Goal: Task Accomplishment & Management: Use online tool/utility

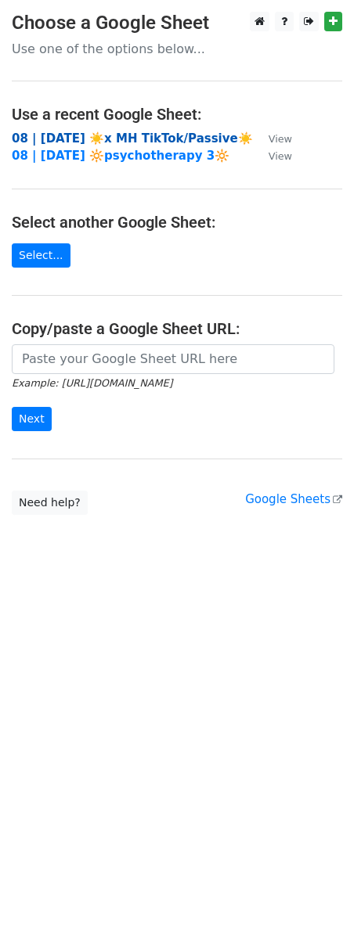
click at [131, 136] on strong "08 | AUG 6 ☀️x MH TikTok/Passive☀️" at bounding box center [132, 138] width 241 height 14
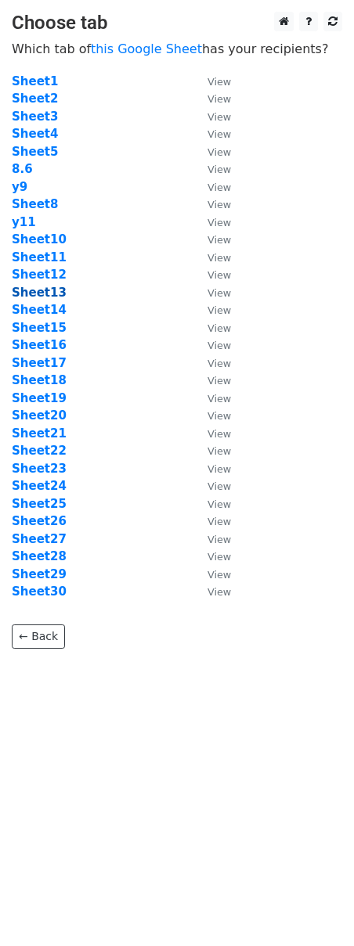
click at [38, 290] on strong "Sheet13" at bounding box center [39, 293] width 55 height 14
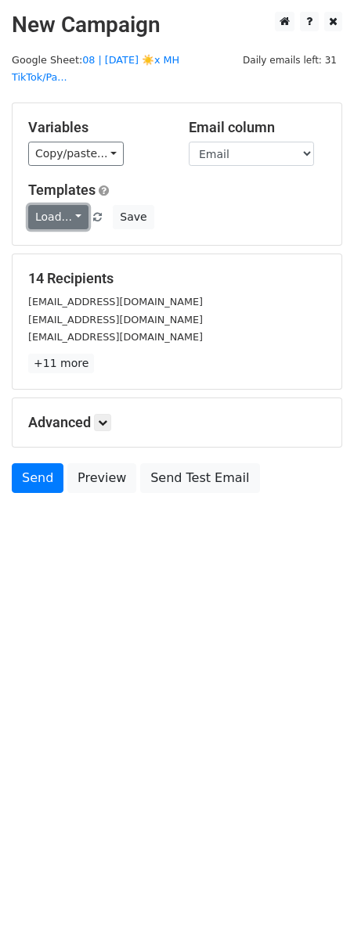
click at [58, 205] on link "Load..." at bounding box center [58, 217] width 60 height 24
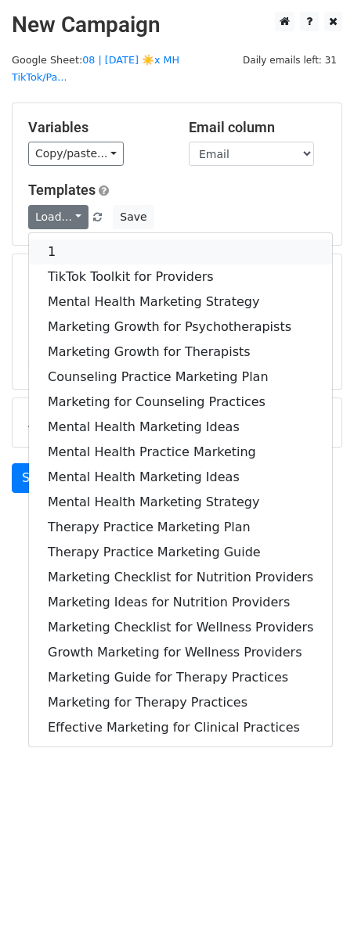
click at [59, 239] on link "1" at bounding box center [180, 251] width 303 height 25
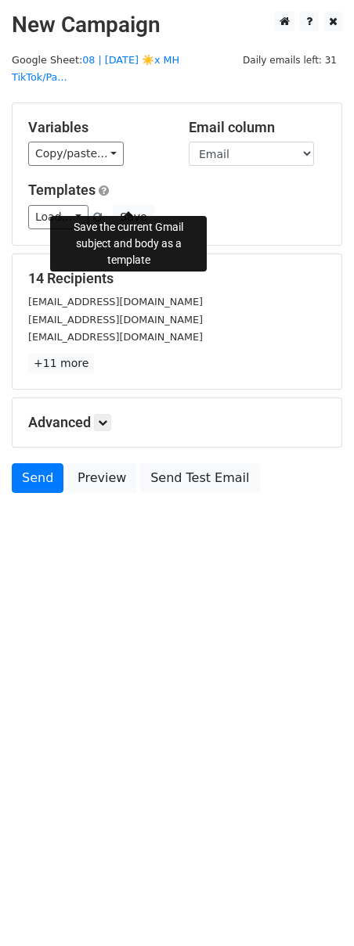
click at [149, 205] on div "Load... 1 TikTok Toolkit for Providers Mental Health Marketing Strategy Marketi…" at bounding box center [176, 217] width 321 height 24
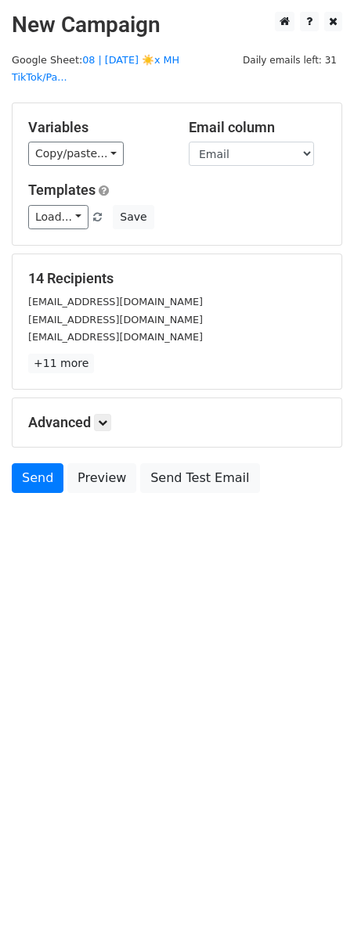
click at [131, 184] on div "Templates Load... 1 TikTok Toolkit for Providers Mental Health Marketing Strate…" at bounding box center [176, 206] width 321 height 48
click at [131, 185] on div "Templates Load... 1 TikTok Toolkit for Providers Mental Health Marketing Strate…" at bounding box center [176, 206] width 321 height 48
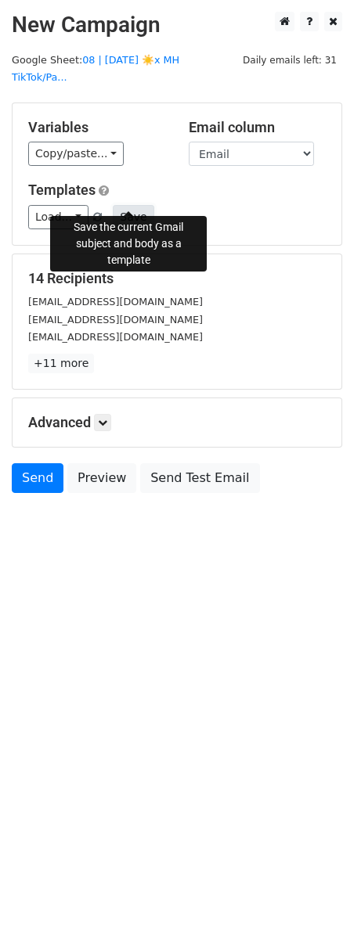
click at [128, 205] on button "Save" at bounding box center [133, 217] width 41 height 24
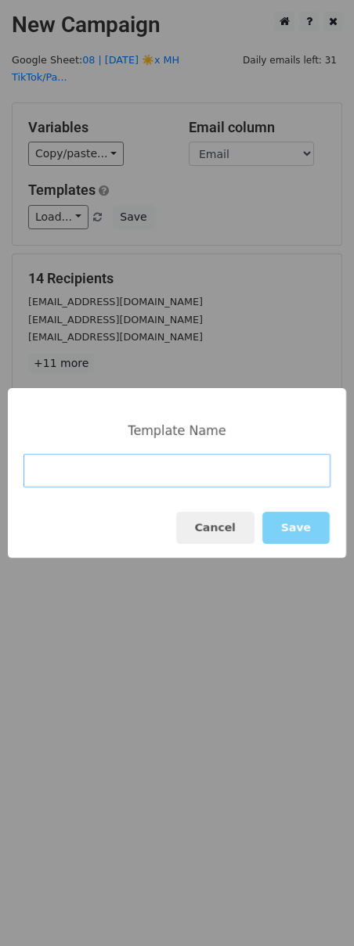
click at [61, 462] on input at bounding box center [176, 471] width 307 height 34
paste input "Social Media Toolkit for Providers"
type input "Social Media Toolkit for Providers"
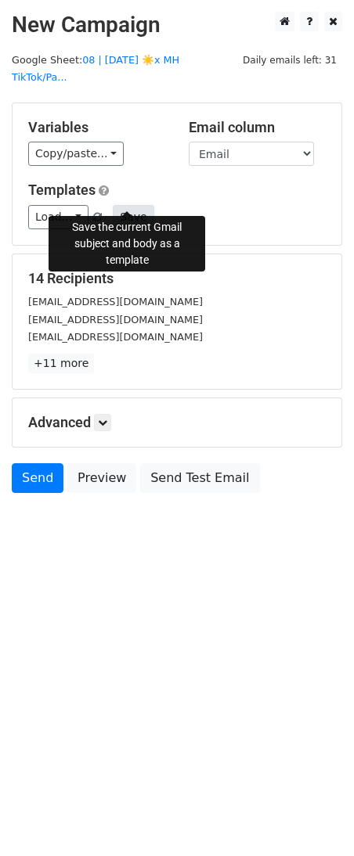
click at [138, 205] on button "Save" at bounding box center [133, 217] width 41 height 24
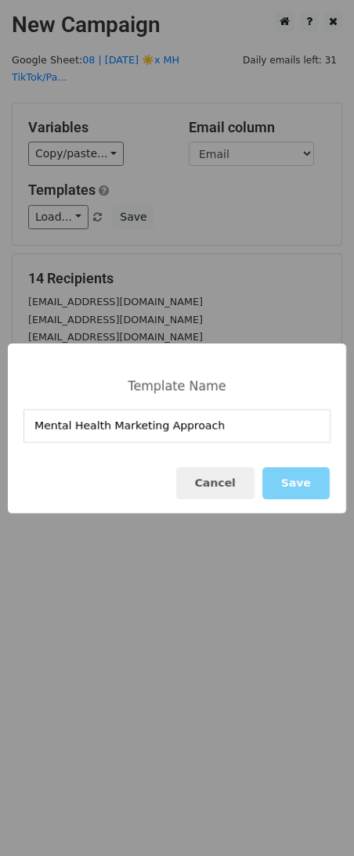
type input "Mental Health Marketing Approach"
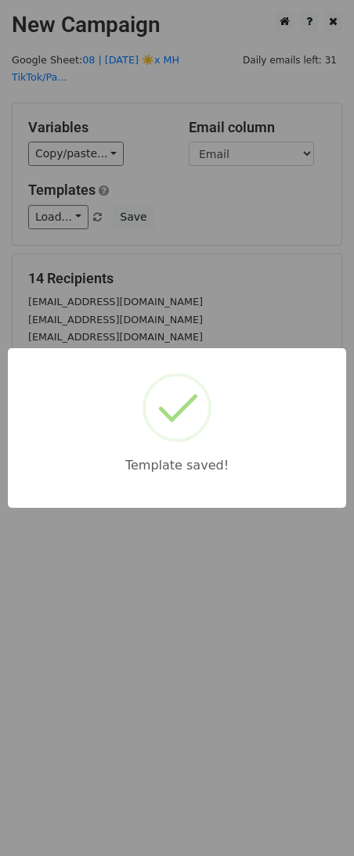
drag, startPoint x: 169, startPoint y: 279, endPoint x: 156, endPoint y: 321, distance: 44.3
click at [165, 288] on div "Template saved!" at bounding box center [177, 428] width 354 height 856
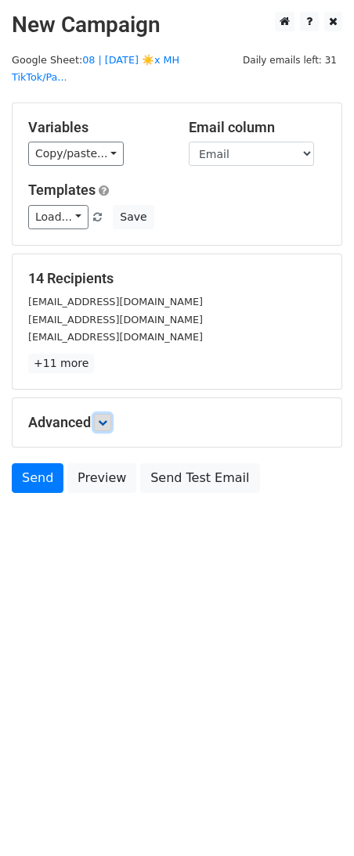
click at [106, 418] on icon at bounding box center [102, 422] width 9 height 9
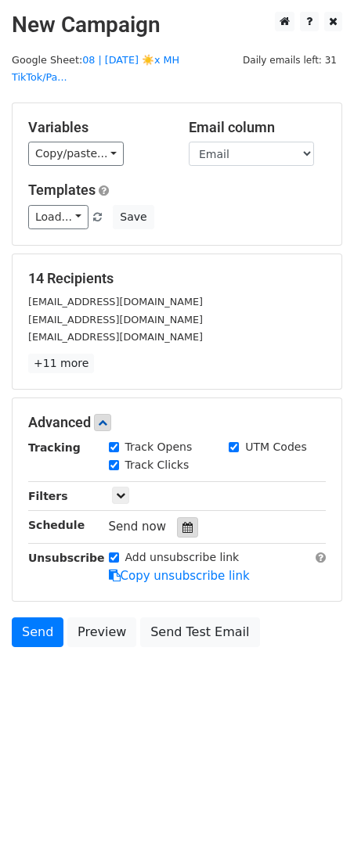
click at [182, 522] on icon at bounding box center [187, 527] width 10 height 11
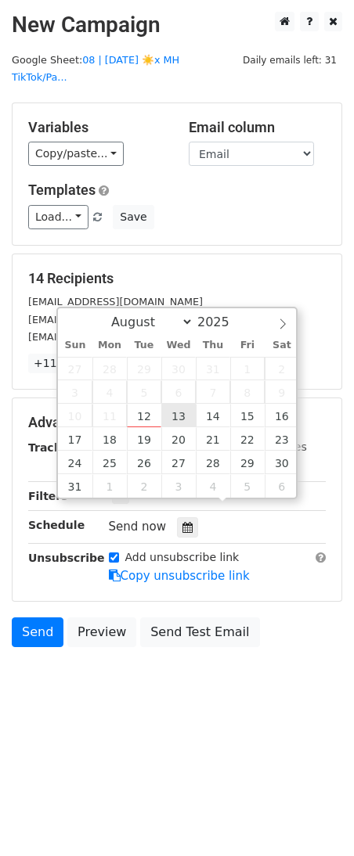
type input "2025-08-13 12:00"
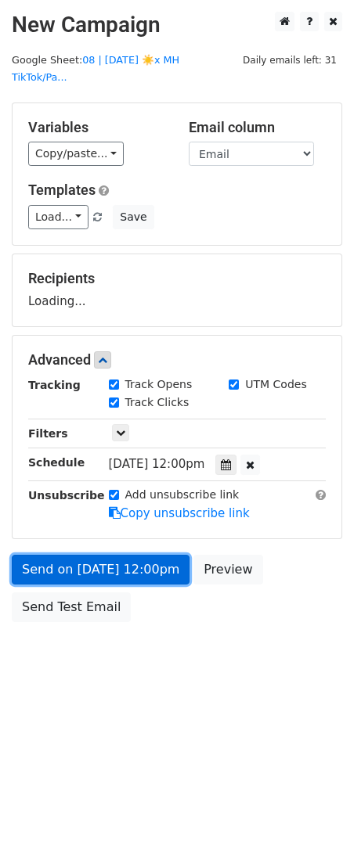
click at [133, 555] on link "Send on Aug 13 at 12:00pm" at bounding box center [101, 570] width 178 height 30
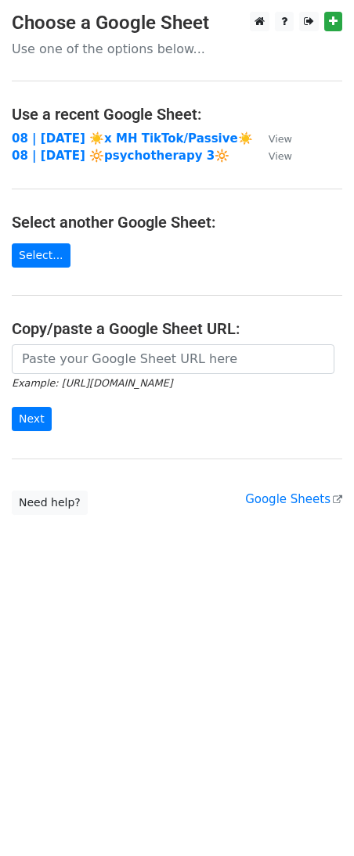
click at [56, 128] on main "Choose a Google Sheet Use one of the options below... Use a recent Google Sheet…" at bounding box center [177, 263] width 354 height 503
click at [52, 131] on strong "08 | AUG 6 ☀️x MH TikTok/Passive☀️" at bounding box center [132, 138] width 241 height 14
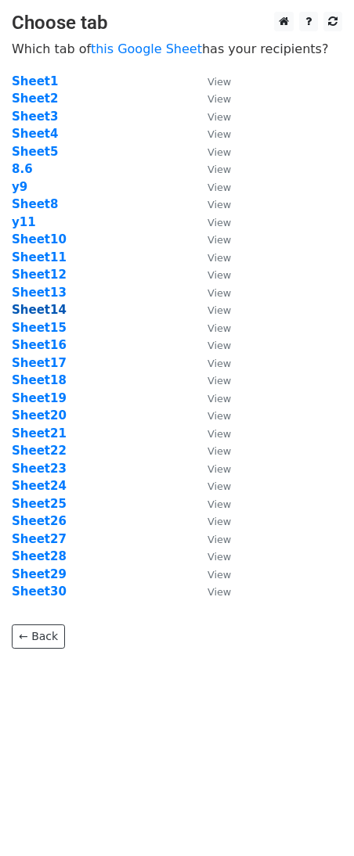
click at [31, 308] on strong "Sheet14" at bounding box center [39, 310] width 55 height 14
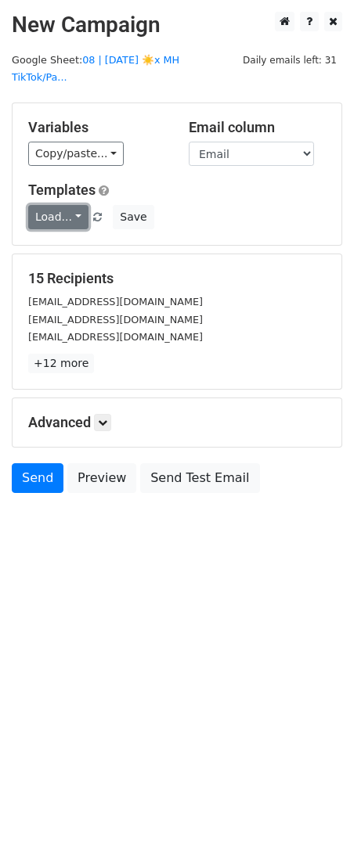
click at [63, 205] on link "Load..." at bounding box center [58, 217] width 60 height 24
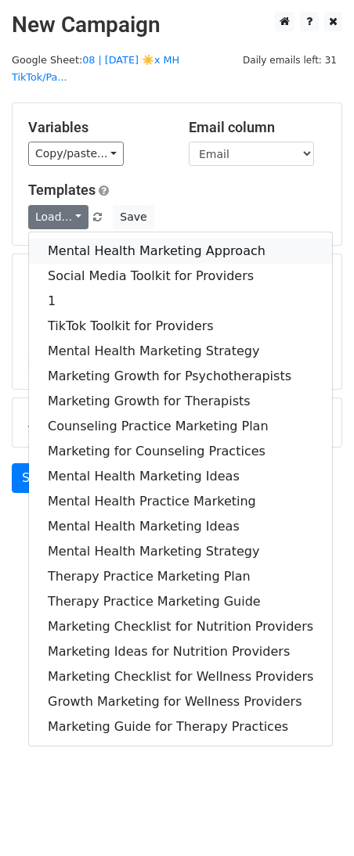
click at [63, 239] on link "Mental Health Marketing Approach" at bounding box center [180, 251] width 303 height 25
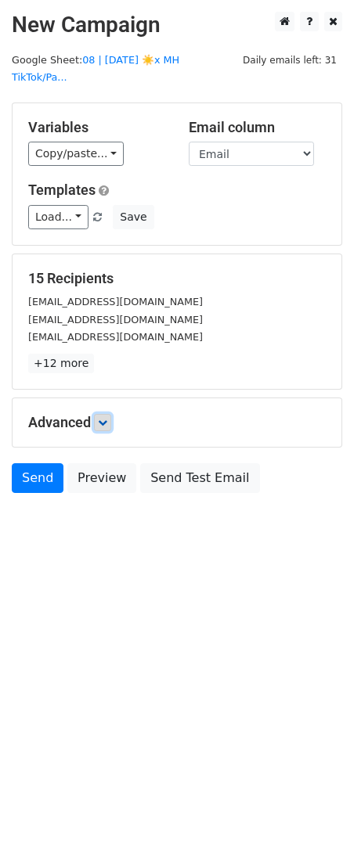
click at [103, 418] on icon at bounding box center [102, 422] width 9 height 9
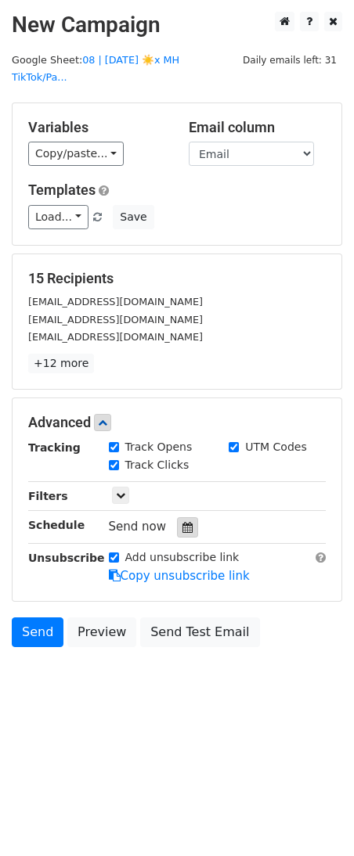
click at [182, 522] on icon at bounding box center [187, 527] width 10 height 11
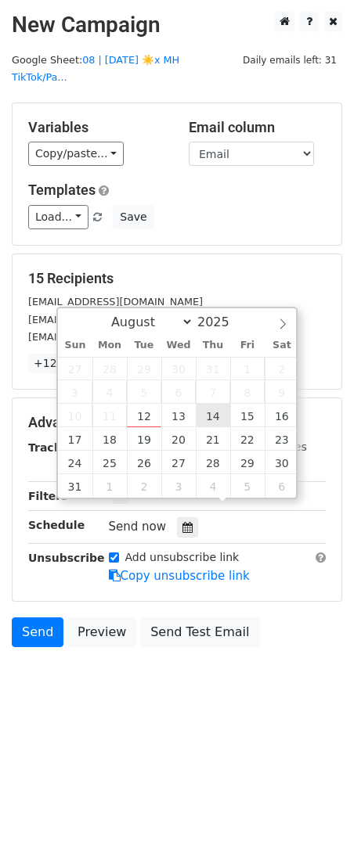
type input "2025-08-14 12:00"
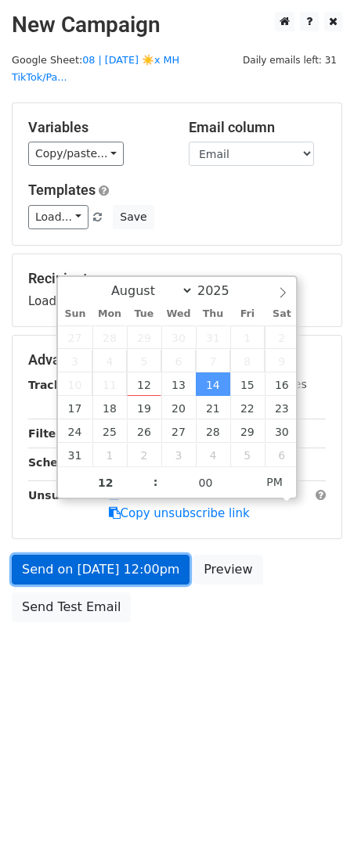
click at [153, 555] on link "Send on Aug 14 at 12:00pm" at bounding box center [101, 570] width 178 height 30
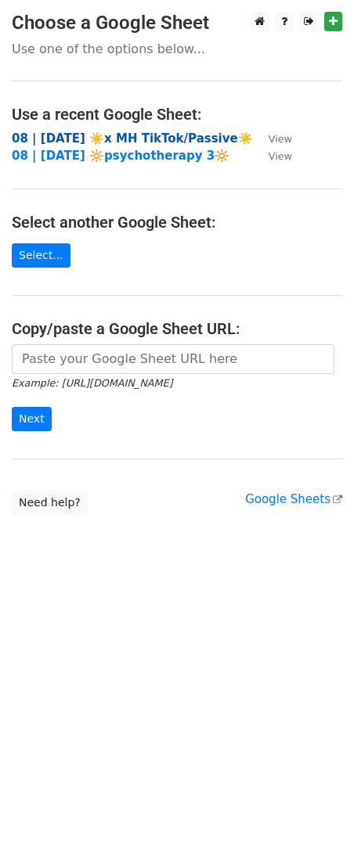
click at [161, 139] on strong "08 | [DATE] ☀️x MH TikTok/Passive☀️" at bounding box center [132, 138] width 241 height 14
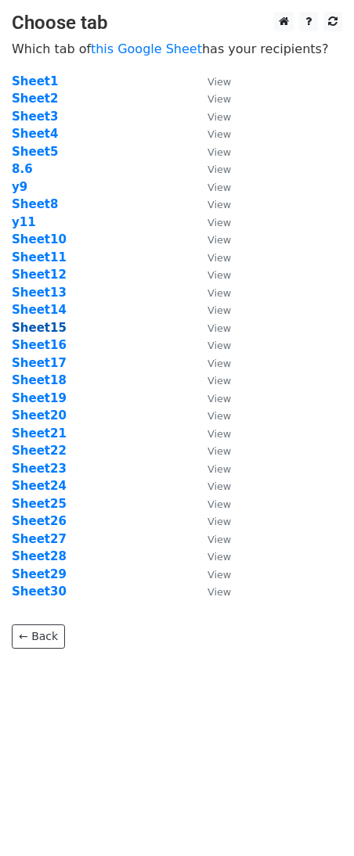
click at [49, 334] on strong "Sheet15" at bounding box center [39, 328] width 55 height 14
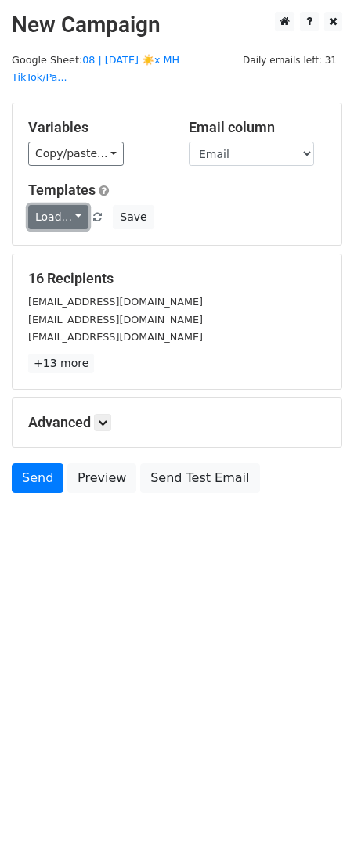
click at [74, 205] on link "Load..." at bounding box center [58, 217] width 60 height 24
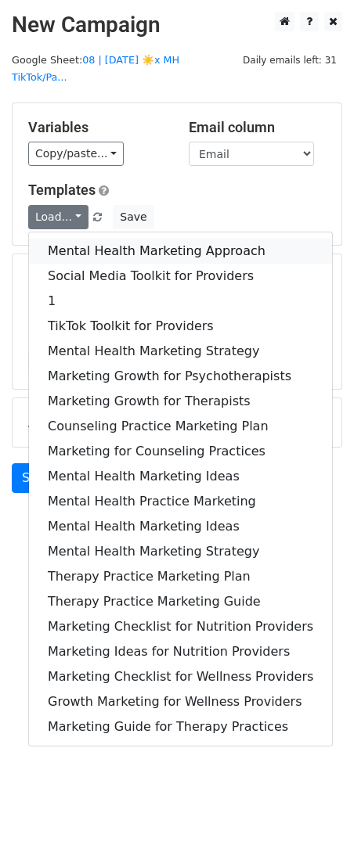
click at [74, 239] on link "Mental Health Marketing Approach" at bounding box center [180, 251] width 303 height 25
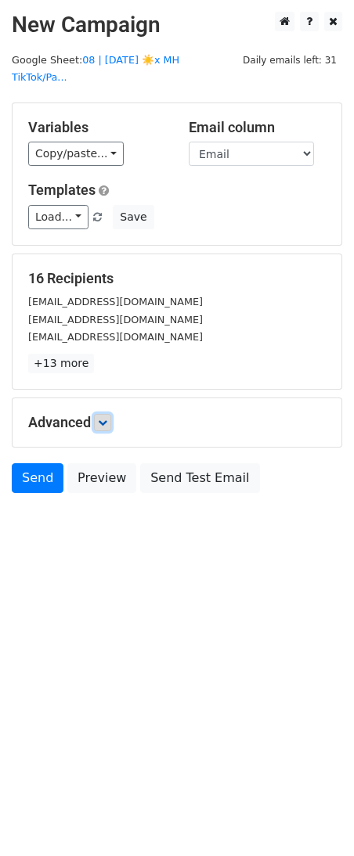
click at [111, 414] on link at bounding box center [102, 422] width 17 height 17
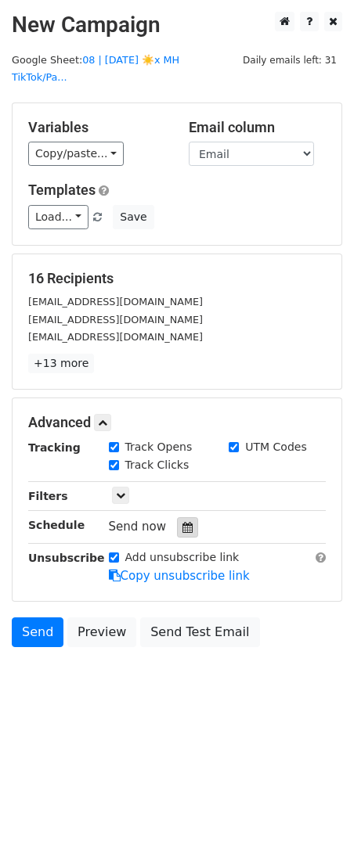
click at [182, 522] on icon at bounding box center [187, 527] width 10 height 11
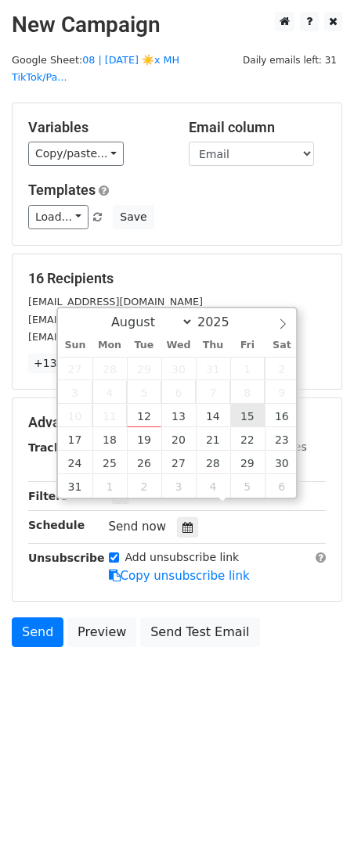
type input "2025-08-15 12:00"
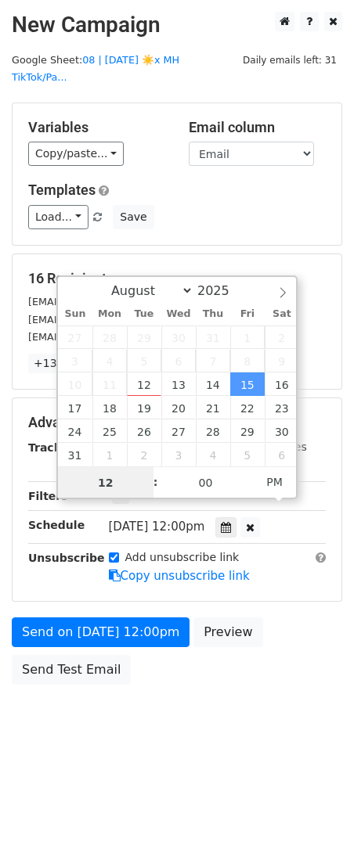
type input "2"
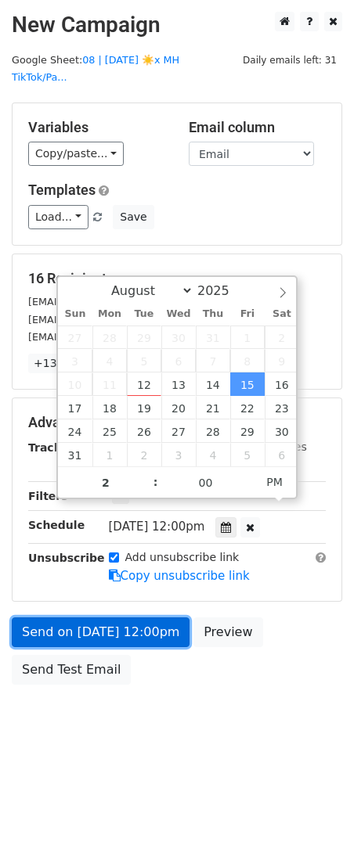
type input "2025-08-15 14:00"
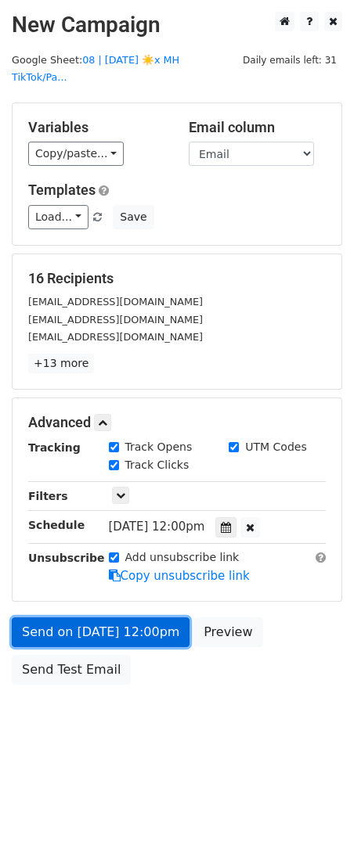
click at [105, 621] on link "Send on Aug 15 at 12:00pm" at bounding box center [101, 632] width 178 height 30
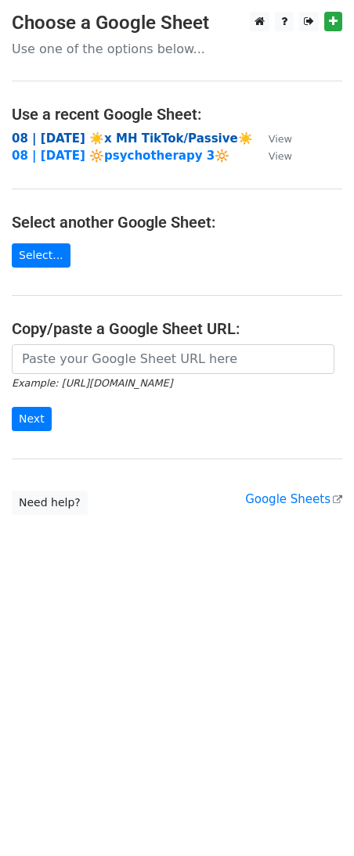
click at [136, 138] on strong "08 | AUG 6 ☀️x MH TikTok/Passive☀️" at bounding box center [132, 138] width 241 height 14
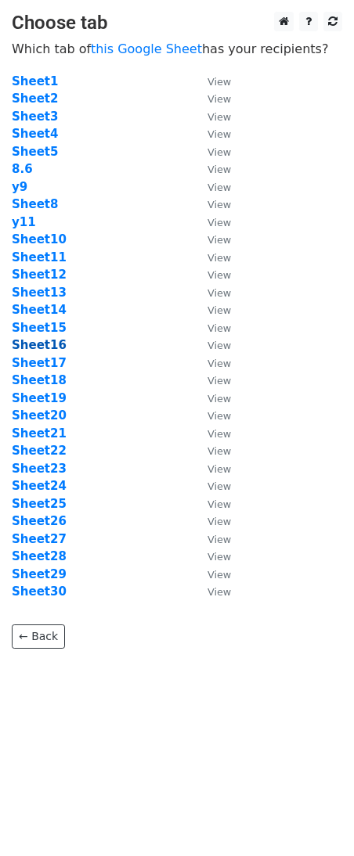
click at [32, 349] on strong "Sheet16" at bounding box center [39, 345] width 55 height 14
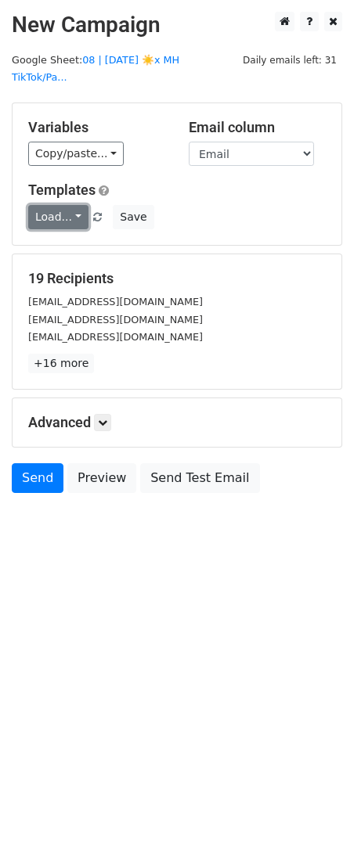
click at [71, 205] on link "Load..." at bounding box center [58, 217] width 60 height 24
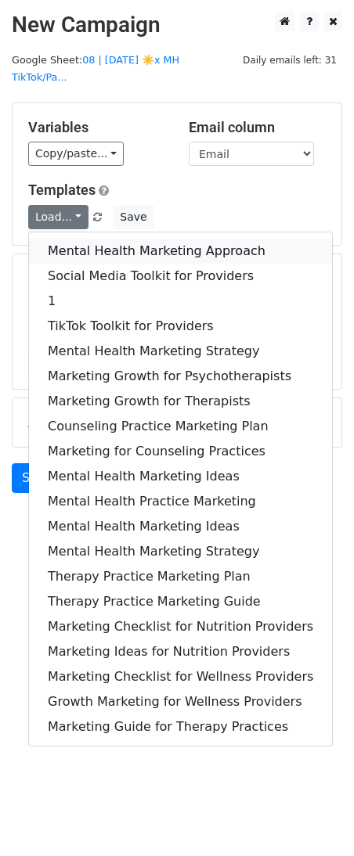
click at [71, 239] on link "Mental Health Marketing Approach" at bounding box center [180, 251] width 303 height 25
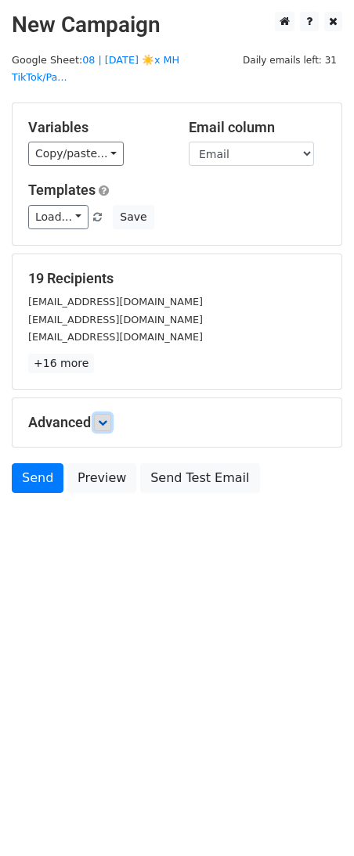
click at [111, 414] on link at bounding box center [102, 422] width 17 height 17
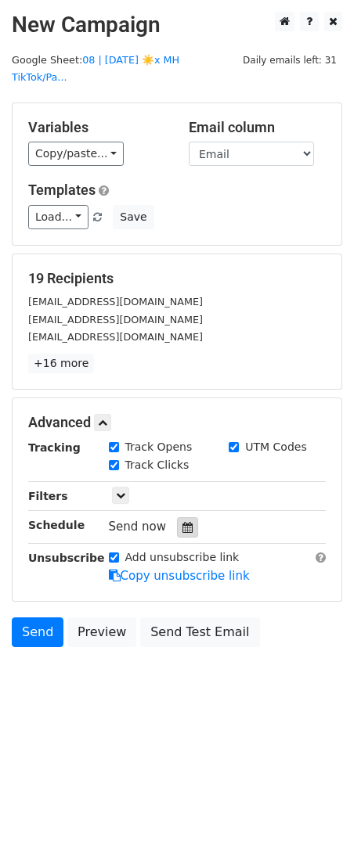
click at [185, 517] on div at bounding box center [187, 527] width 21 height 20
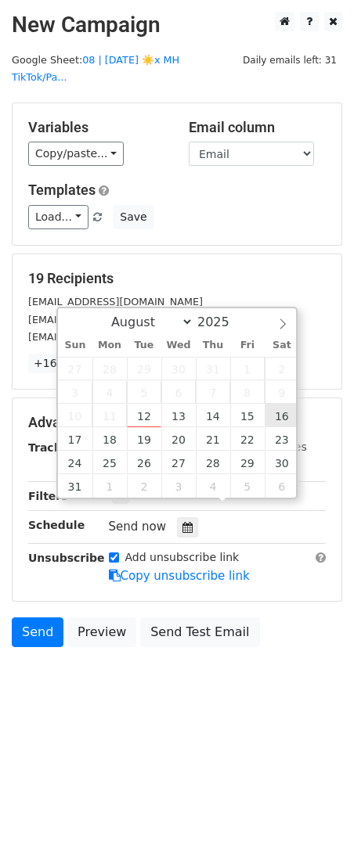
type input "2025-08-16 12:00"
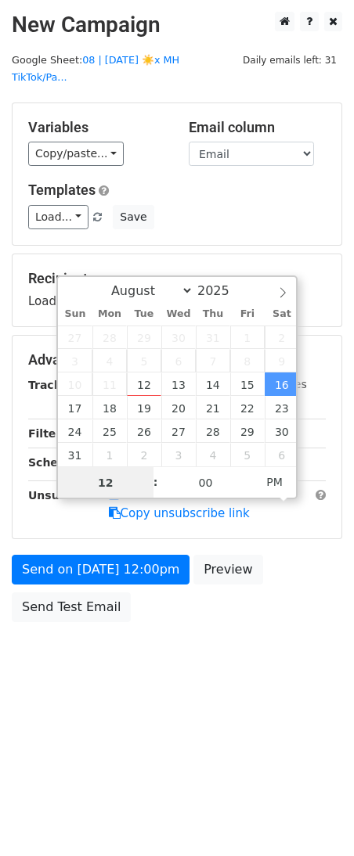
type input "3"
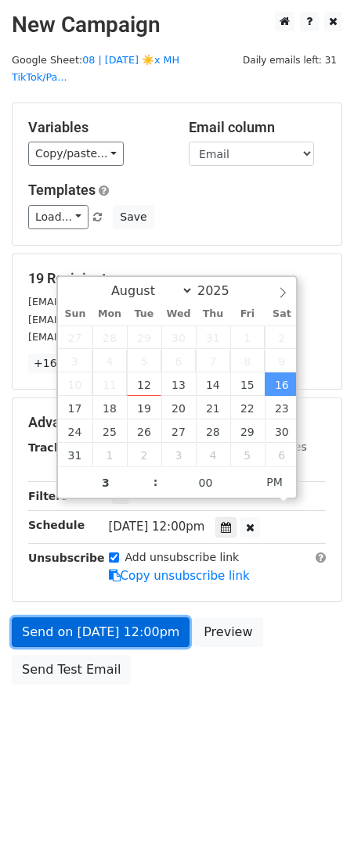
type input "2025-08-16 15:00"
click at [105, 617] on link "Send on Aug 16 at 12:00pm" at bounding box center [101, 632] width 178 height 30
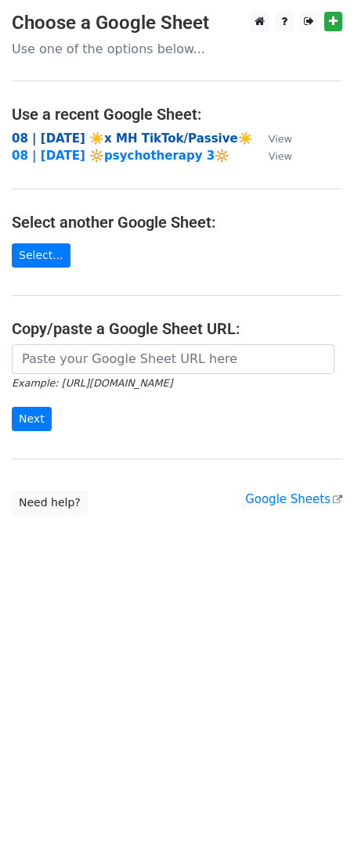
click at [153, 136] on strong "08 | [DATE] ☀️x MH TikTok/Passive☀️" at bounding box center [132, 138] width 241 height 14
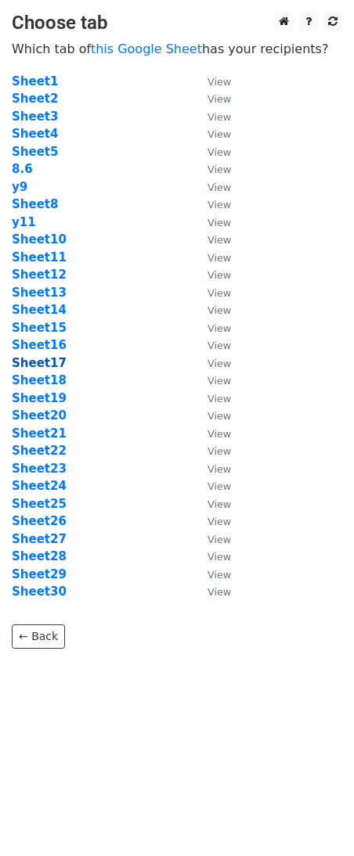
click at [45, 361] on strong "Sheet17" at bounding box center [39, 363] width 55 height 14
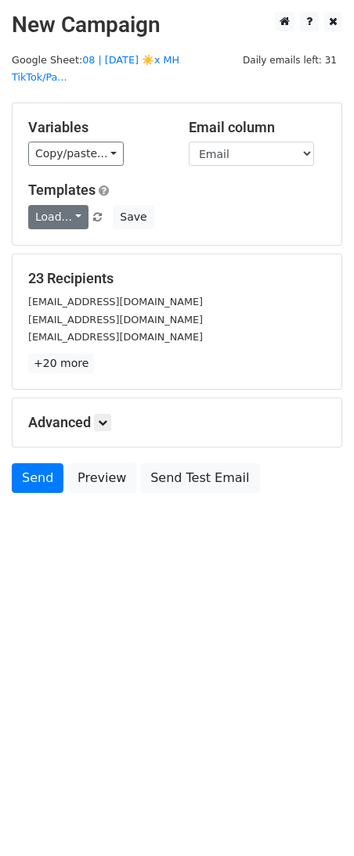
click at [67, 205] on link "Load..." at bounding box center [58, 217] width 60 height 24
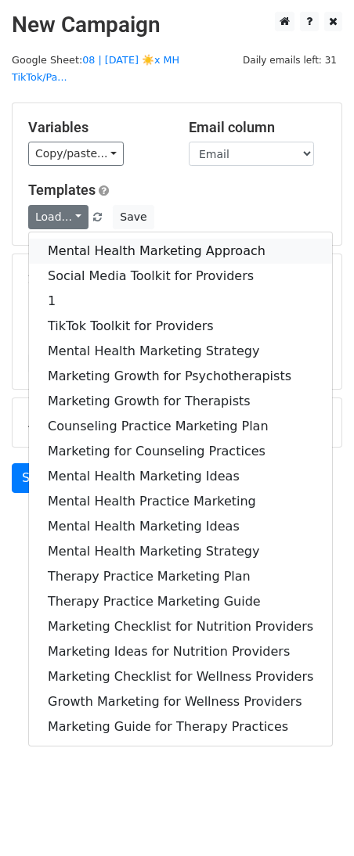
click at [63, 239] on link "Mental Health Marketing Approach" at bounding box center [180, 251] width 303 height 25
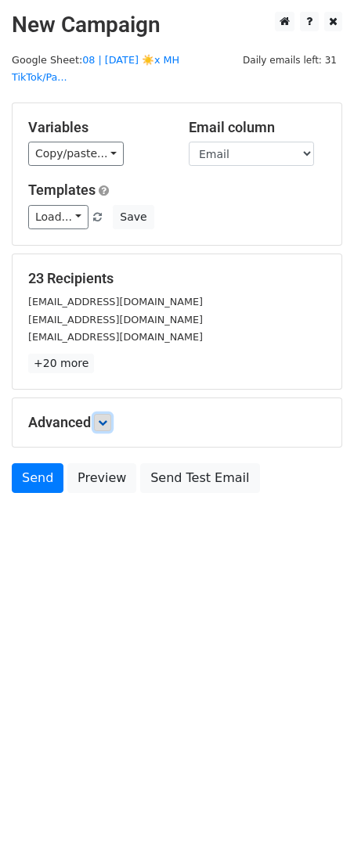
click at [107, 418] on icon at bounding box center [102, 422] width 9 height 9
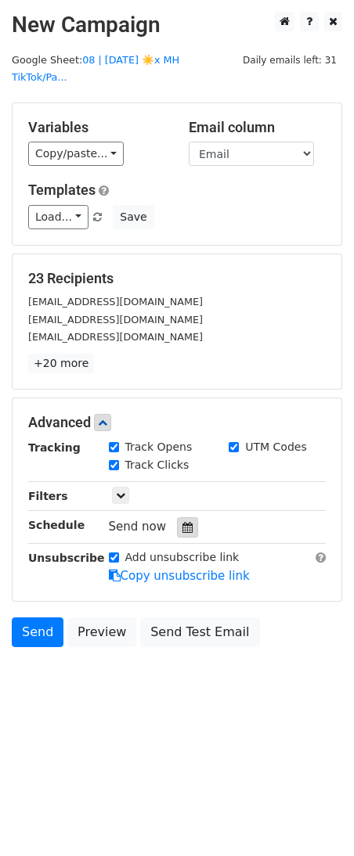
click at [183, 522] on icon at bounding box center [187, 527] width 10 height 11
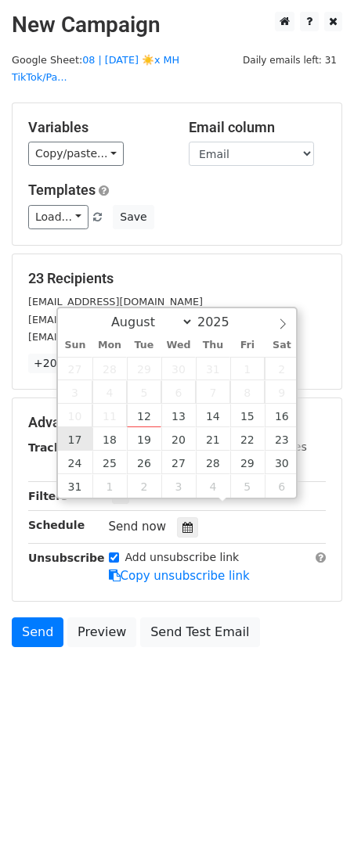
type input "2025-08-17 12:00"
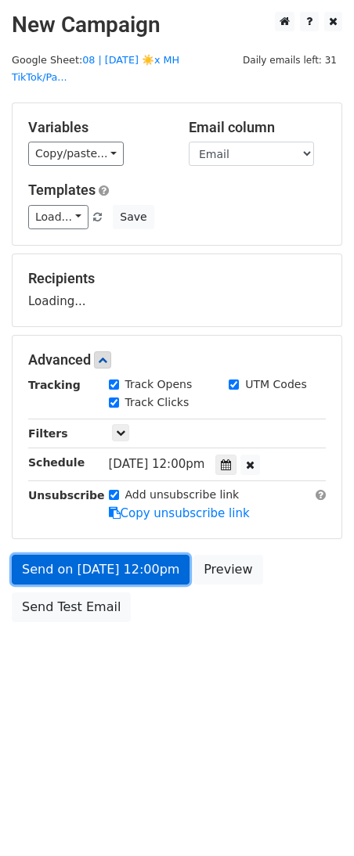
click at [86, 555] on link "Send on Aug 17 at 12:00pm" at bounding box center [101, 570] width 178 height 30
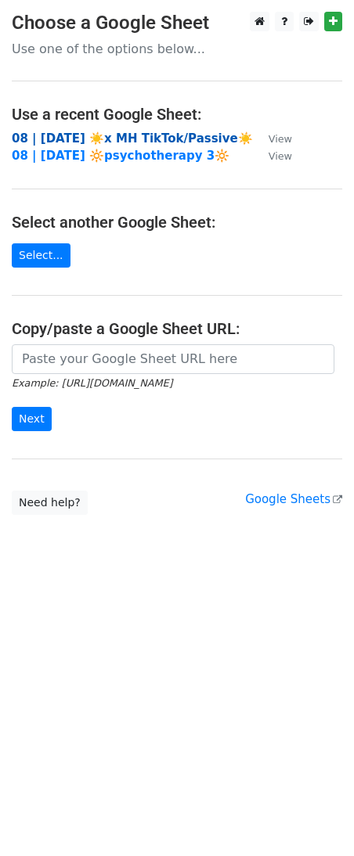
click at [133, 136] on strong "08 | [DATE] ☀️x MH TikTok/Passive☀️" at bounding box center [132, 138] width 241 height 14
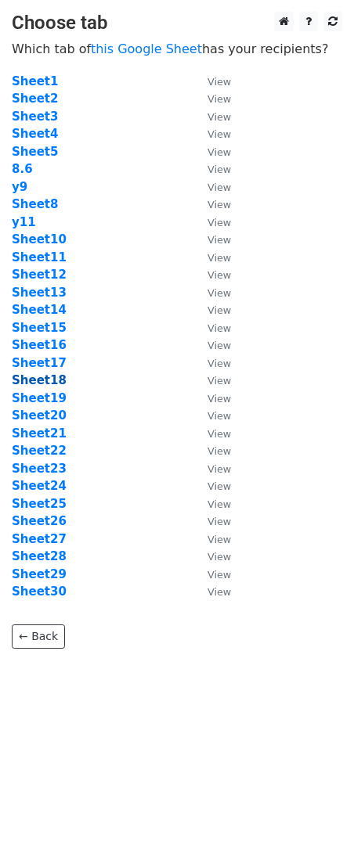
click at [49, 378] on strong "Sheet18" at bounding box center [39, 380] width 55 height 14
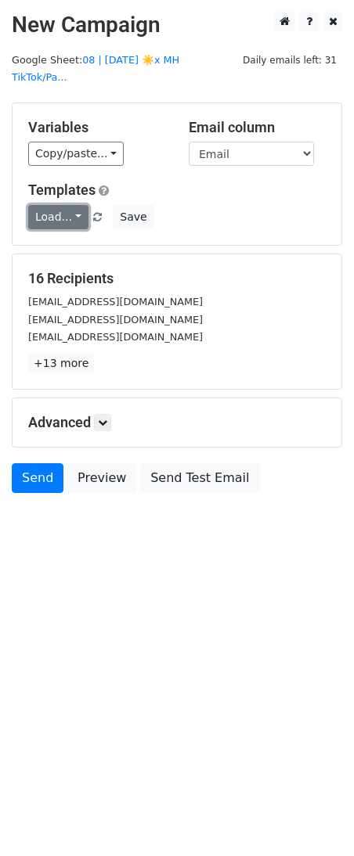
click at [74, 205] on link "Load..." at bounding box center [58, 217] width 60 height 24
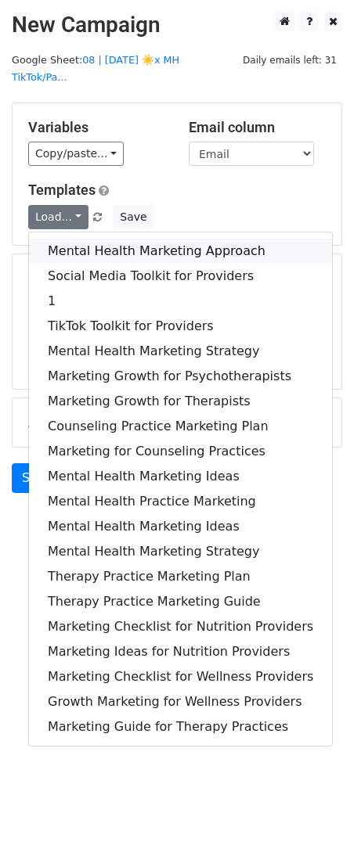
click at [74, 239] on link "Mental Health Marketing Approach" at bounding box center [180, 251] width 303 height 25
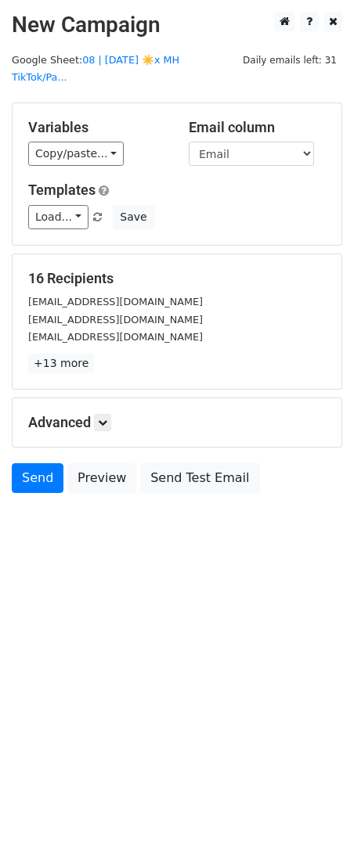
drag, startPoint x: 91, startPoint y: 382, endPoint x: 92, endPoint y: 391, distance: 9.4
click at [91, 398] on div "Advanced Tracking Track Opens UTM Codes Track Clicks Filters Only include sprea…" at bounding box center [177, 422] width 329 height 49
click at [96, 414] on h5 "Advanced" at bounding box center [176, 422] width 297 height 17
click at [104, 414] on link at bounding box center [102, 422] width 17 height 17
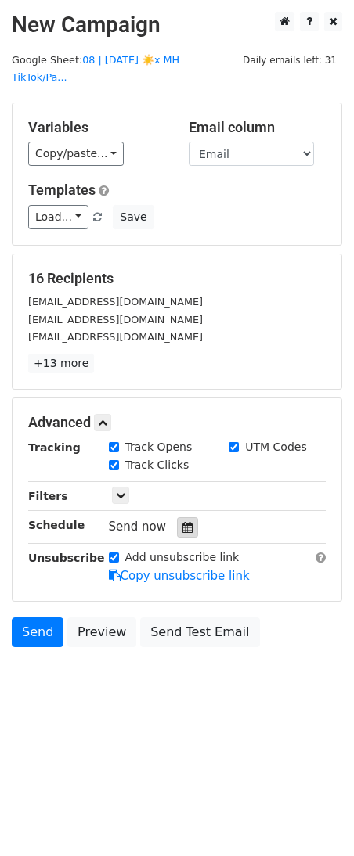
click at [182, 522] on icon at bounding box center [187, 527] width 10 height 11
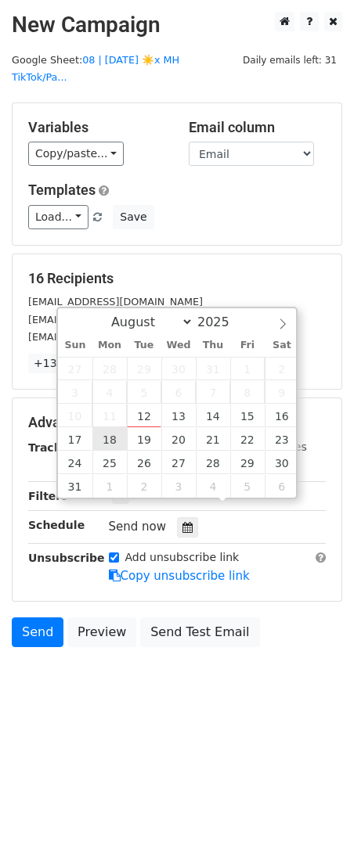
type input "2025-08-18 12:00"
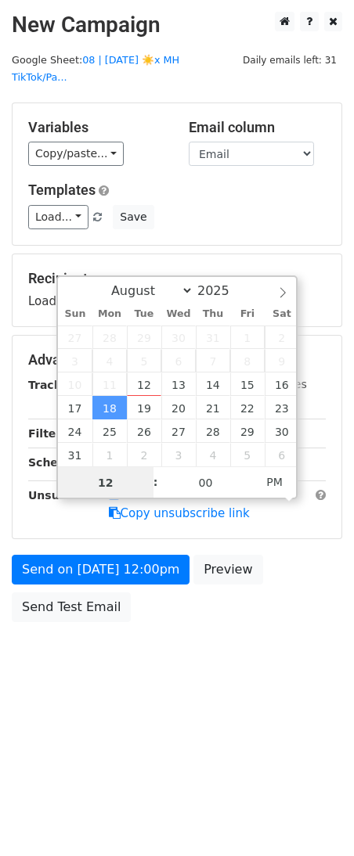
type input "3"
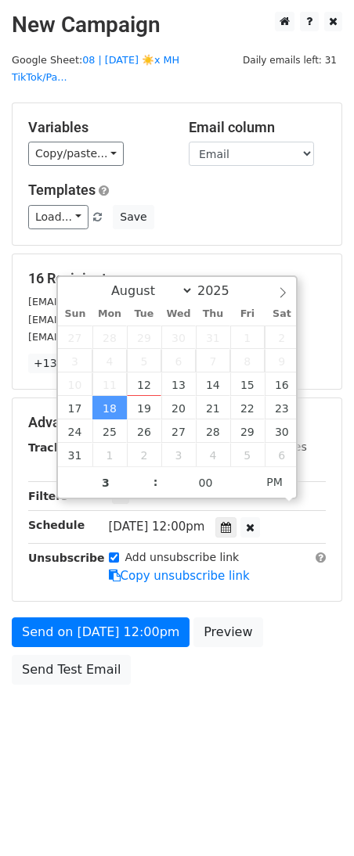
type input "2025-08-18 15:00"
click at [96, 579] on div "Advanced Tracking Track Opens UTM Codes Track Clicks Filters Only include sprea…" at bounding box center [177, 499] width 329 height 203
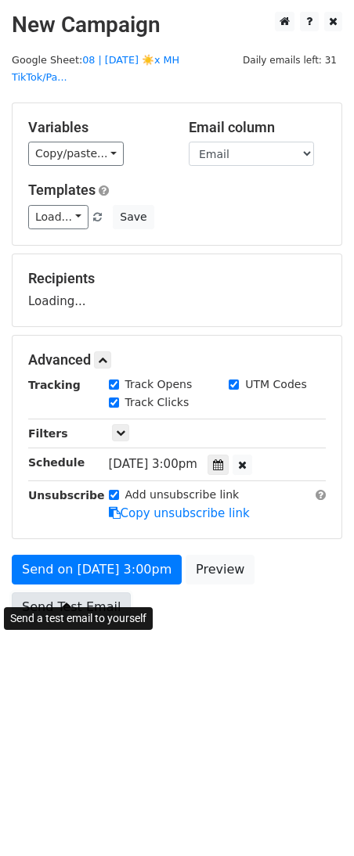
click at [92, 595] on link "Send Test Email" at bounding box center [71, 607] width 119 height 30
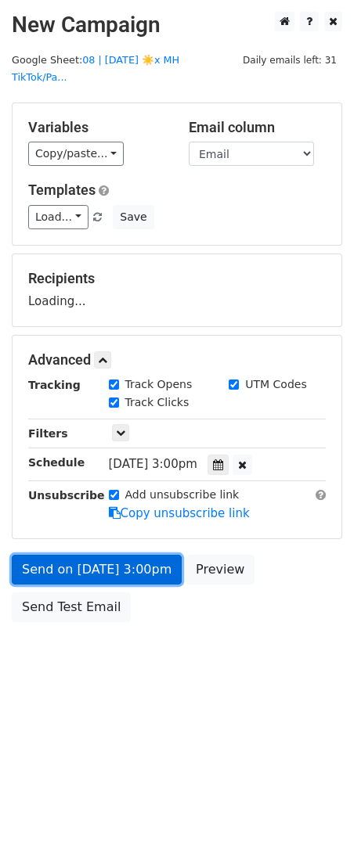
click at [100, 555] on link "Send on Aug 18 at 3:00pm" at bounding box center [97, 570] width 170 height 30
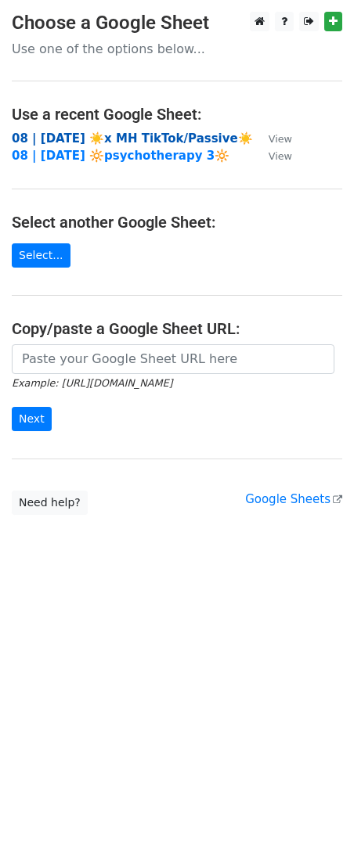
click at [144, 135] on strong "08 | [DATE] ☀️x MH TikTok/Passive☀️" at bounding box center [132, 138] width 241 height 14
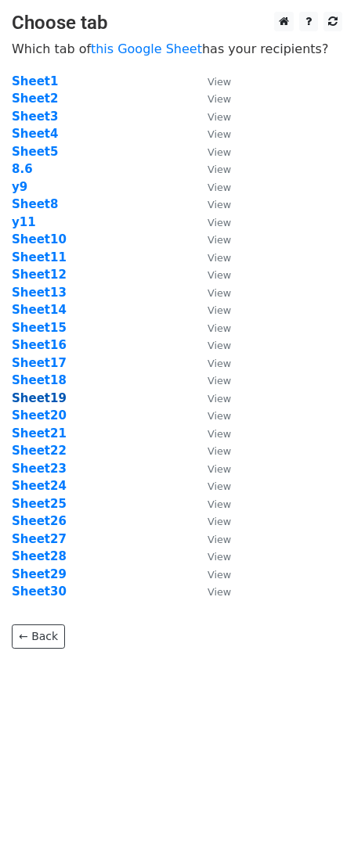
click at [39, 394] on strong "Sheet19" at bounding box center [39, 398] width 55 height 14
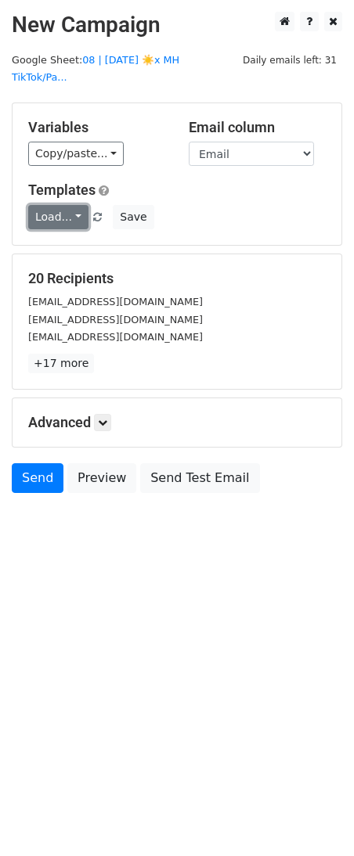
click at [66, 205] on link "Load..." at bounding box center [58, 217] width 60 height 24
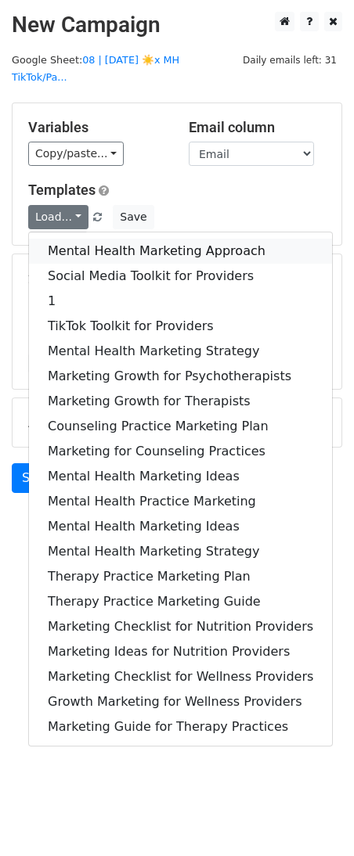
click at [66, 239] on link "Mental Health Marketing Approach" at bounding box center [180, 251] width 303 height 25
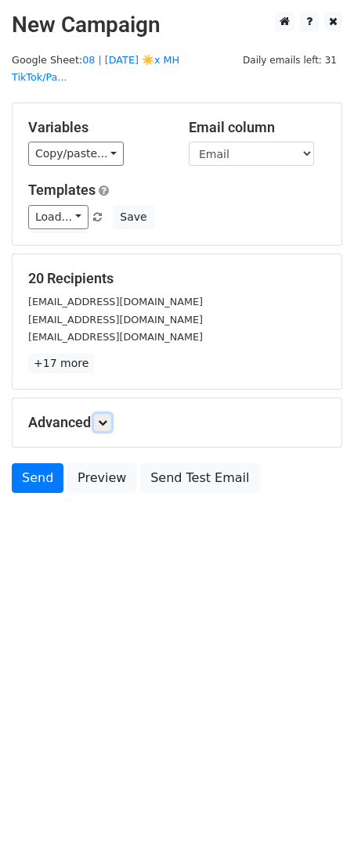
drag, startPoint x: 110, startPoint y: 403, endPoint x: 116, endPoint y: 412, distance: 10.6
click at [107, 418] on icon at bounding box center [102, 422] width 9 height 9
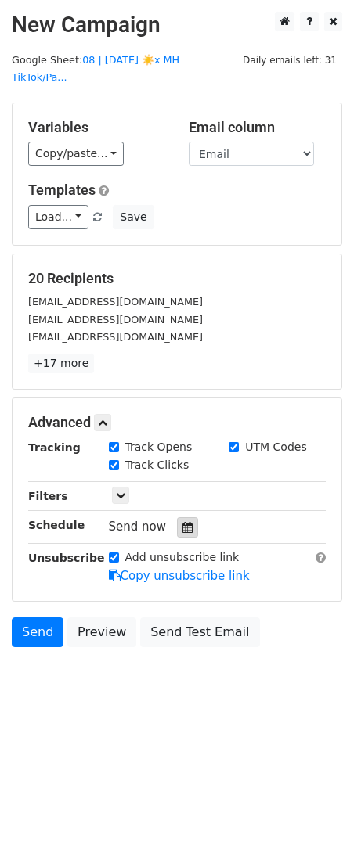
click at [181, 517] on div at bounding box center [187, 527] width 21 height 20
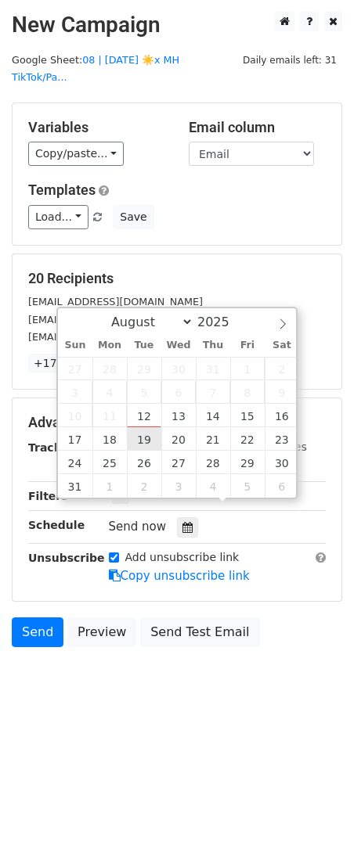
type input "2025-08-19 12:00"
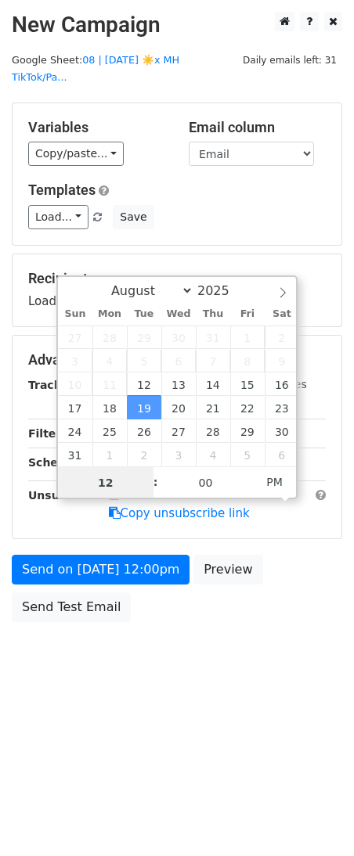
type input "3"
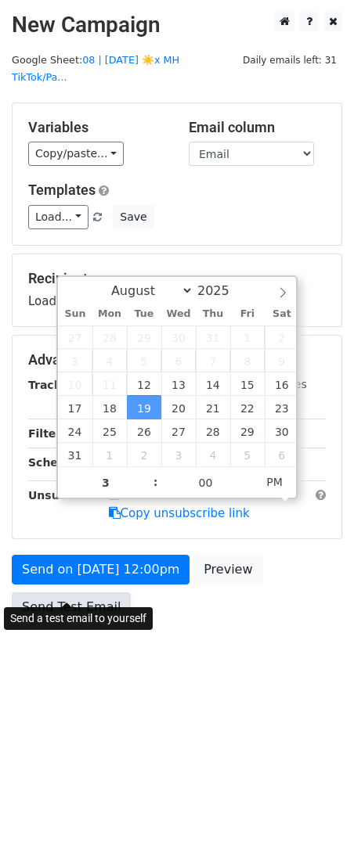
type input "2025-08-19 15:00"
click at [113, 592] on link "Send Test Email" at bounding box center [71, 607] width 119 height 30
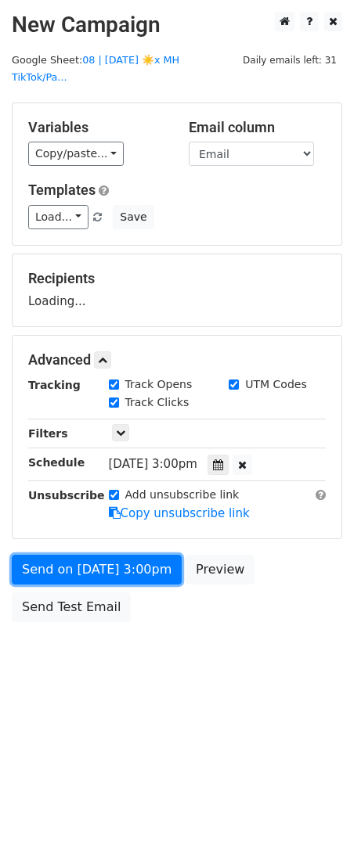
drag, startPoint x: 81, startPoint y: 560, endPoint x: 2, endPoint y: 556, distance: 79.1
click at [81, 560] on link "Send on Aug 19 at 3:00pm" at bounding box center [97, 570] width 170 height 30
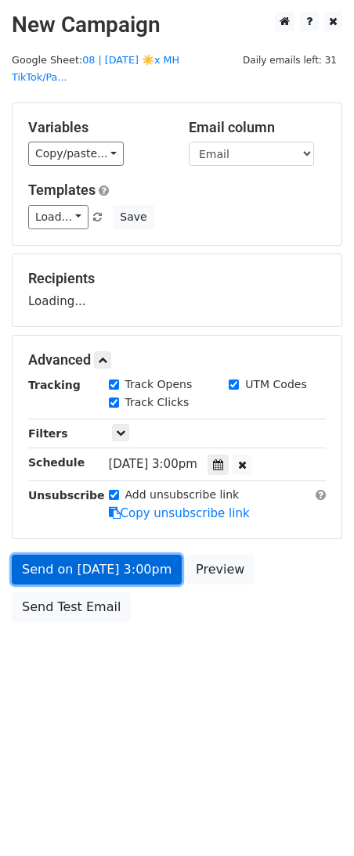
click at [75, 559] on link "Send on Aug 19 at 3:00pm" at bounding box center [97, 570] width 170 height 30
click at [100, 555] on link "Send on Aug 19 at 3:00pm" at bounding box center [97, 570] width 170 height 30
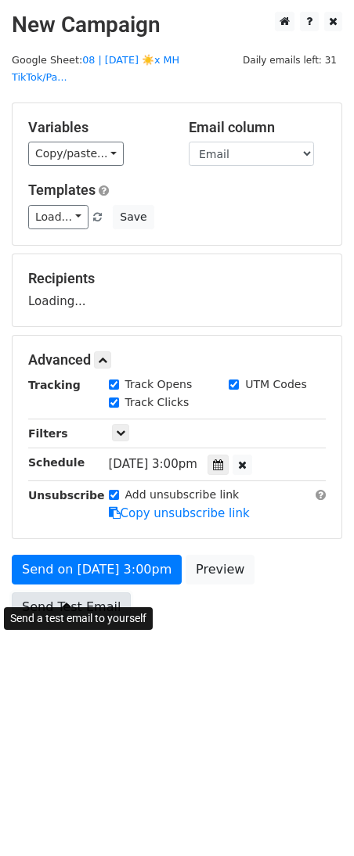
click at [67, 592] on link "Send Test Email" at bounding box center [71, 607] width 119 height 30
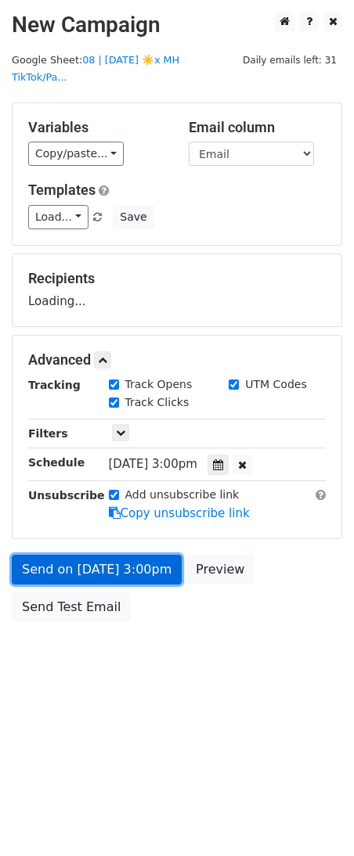
click at [73, 555] on link "Send on Aug 19 at 3:00pm" at bounding box center [97, 570] width 170 height 30
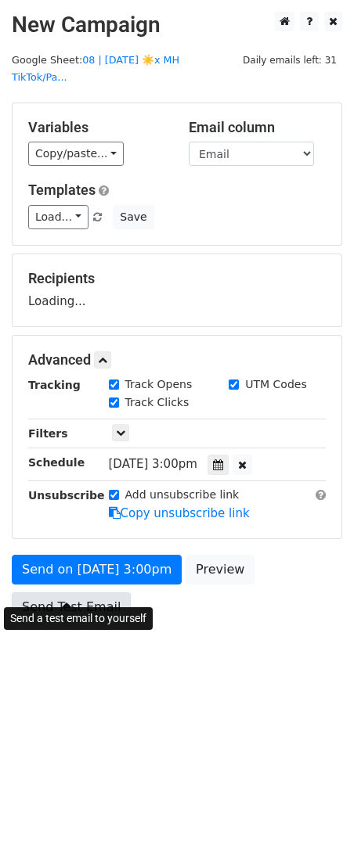
click at [59, 592] on link "Send Test Email" at bounding box center [71, 607] width 119 height 30
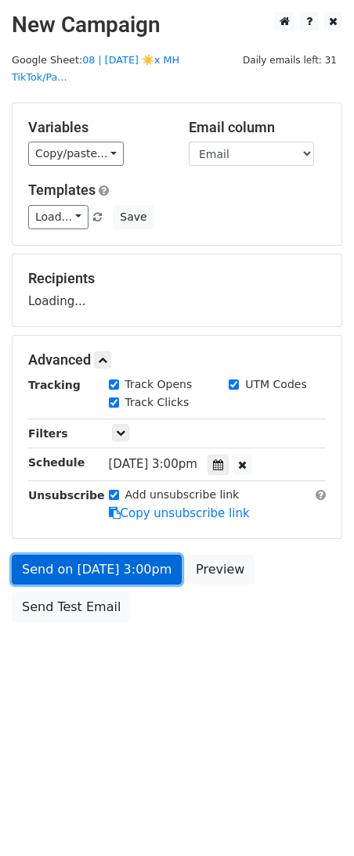
click at [79, 555] on link "Send on Aug 19 at 3:00pm" at bounding box center [97, 570] width 170 height 30
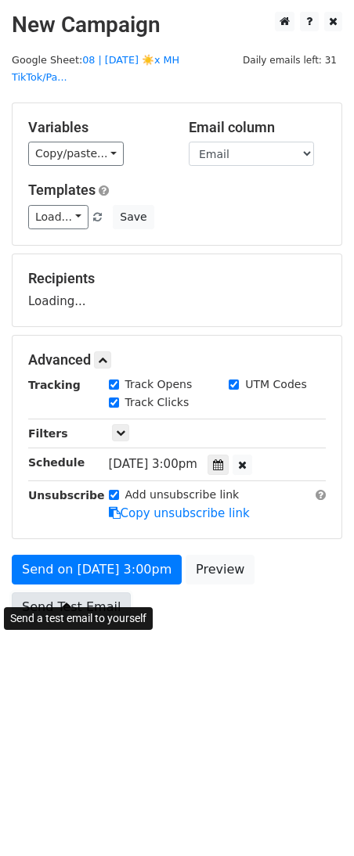
click at [67, 592] on link "Send Test Email" at bounding box center [71, 607] width 119 height 30
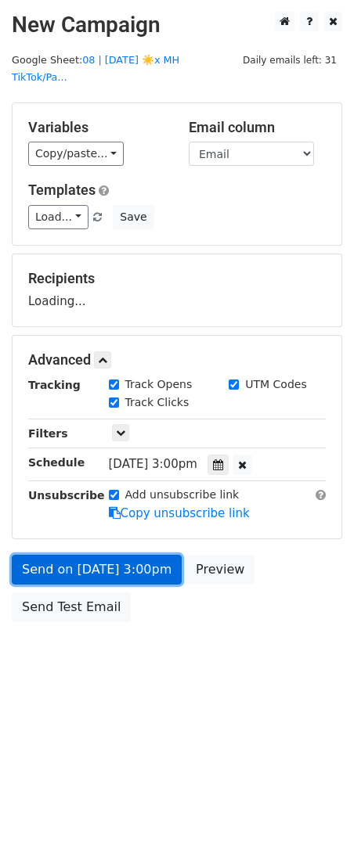
click at [92, 555] on link "Send on Aug 19 at 3:00pm" at bounding box center [97, 570] width 170 height 30
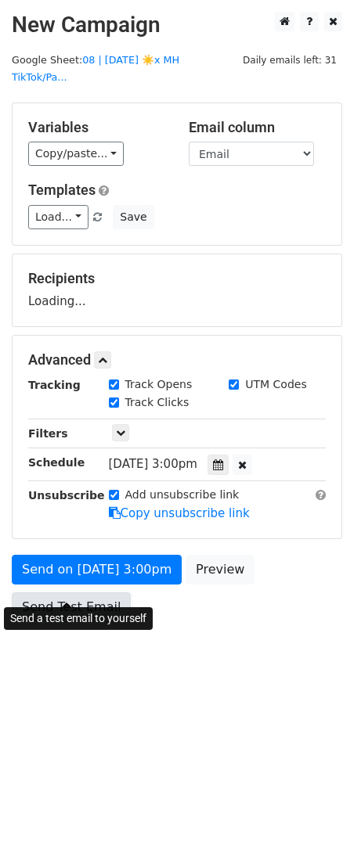
click at [79, 592] on link "Send Test Email" at bounding box center [71, 607] width 119 height 30
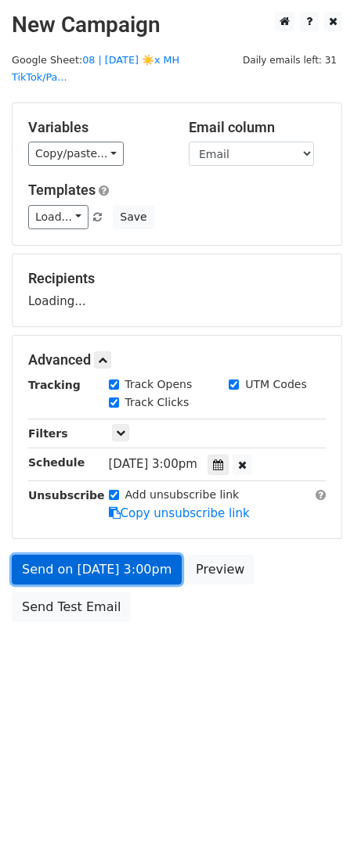
click at [99, 555] on link "Send on Aug 19 at 3:00pm" at bounding box center [97, 570] width 170 height 30
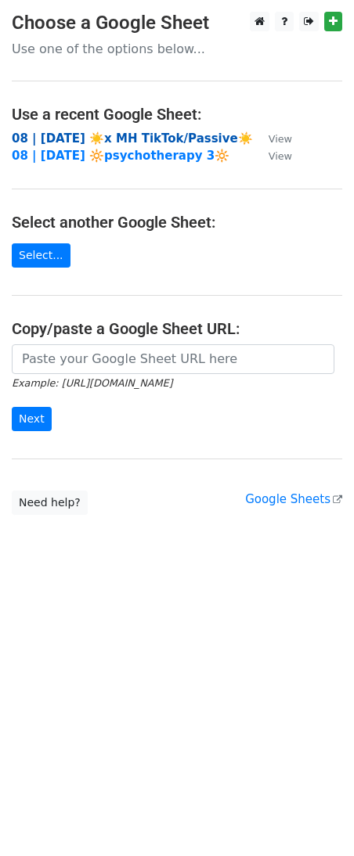
click at [110, 138] on strong "08 | [DATE] ☀️x MH TikTok/Passive☀️" at bounding box center [132, 138] width 241 height 14
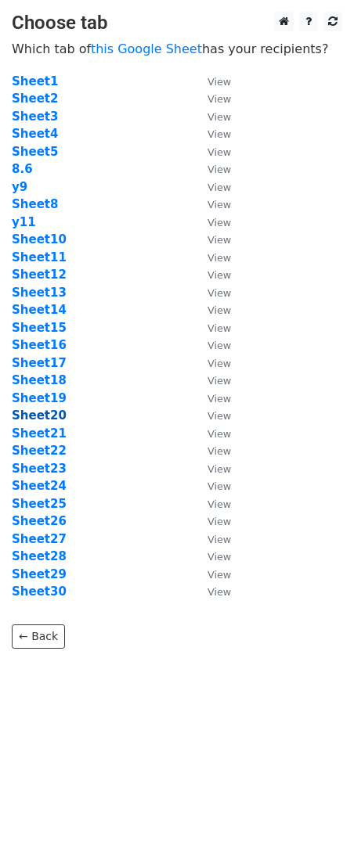
click at [47, 415] on strong "Sheet20" at bounding box center [39, 415] width 55 height 14
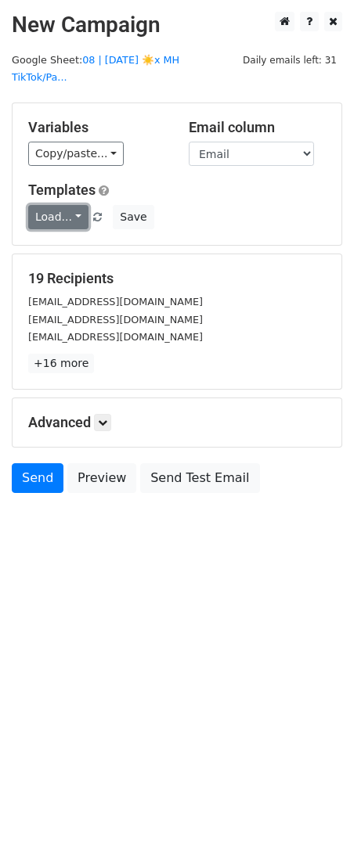
click at [67, 209] on link "Load..." at bounding box center [58, 217] width 60 height 24
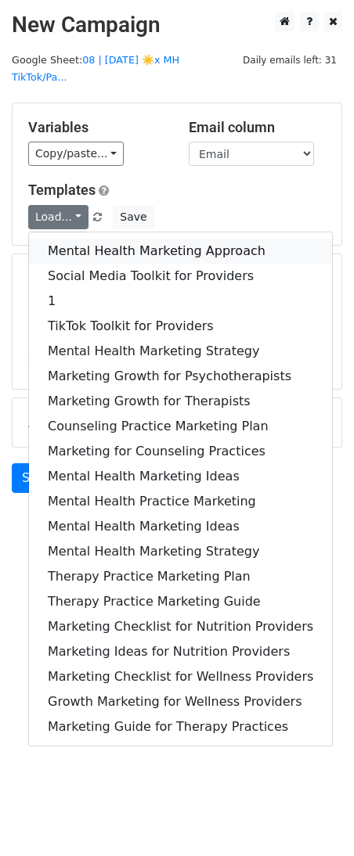
click at [67, 239] on link "Mental Health Marketing Approach" at bounding box center [180, 251] width 303 height 25
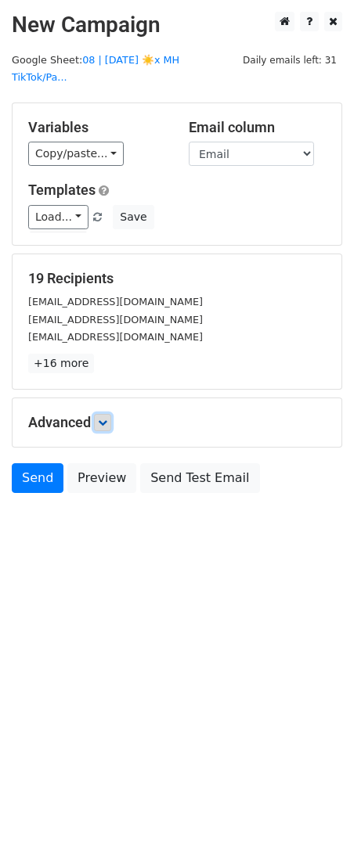
click at [107, 418] on icon at bounding box center [102, 422] width 9 height 9
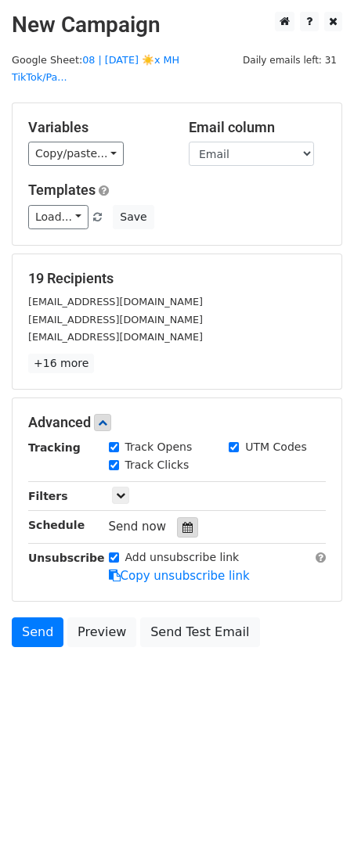
click at [187, 517] on div at bounding box center [187, 527] width 21 height 20
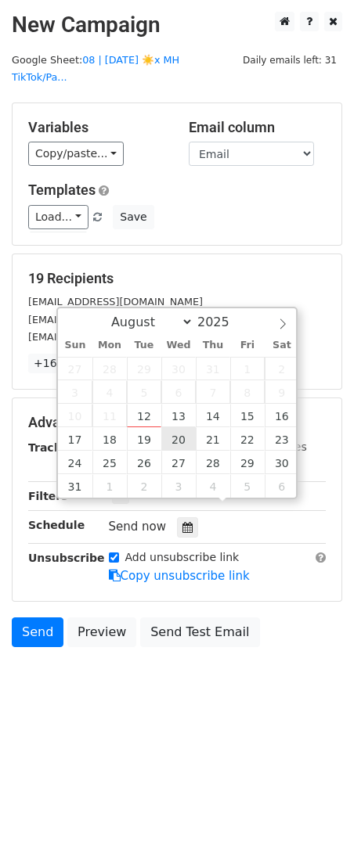
type input "[DATE] 12:00"
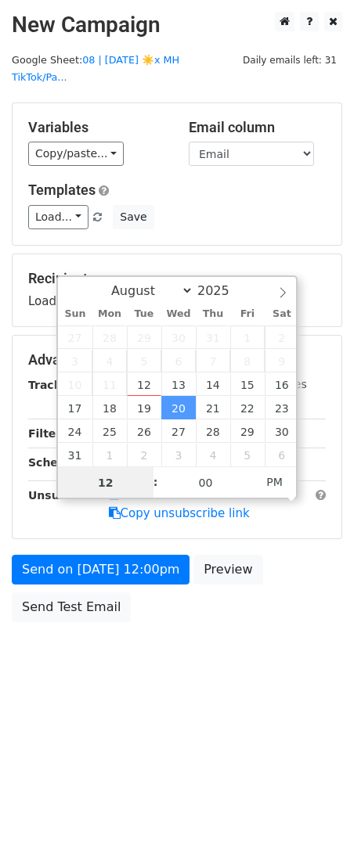
type input "2"
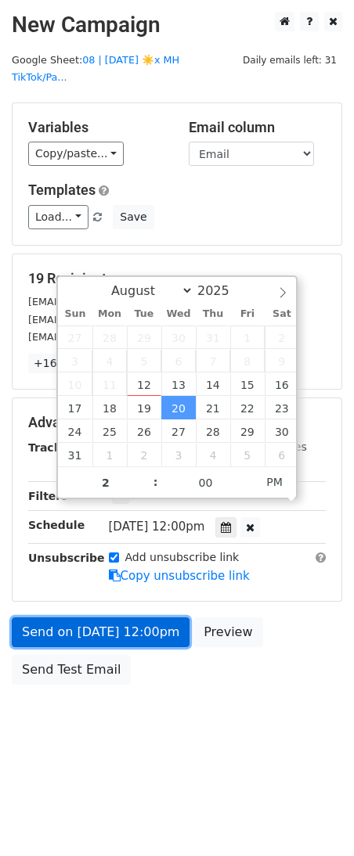
type input "[DATE] 14:00"
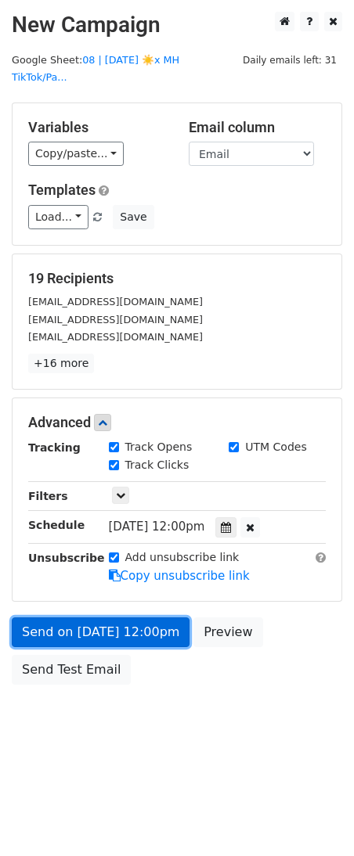
click at [118, 617] on link "Send on [DATE] 12:00pm" at bounding box center [101, 632] width 178 height 30
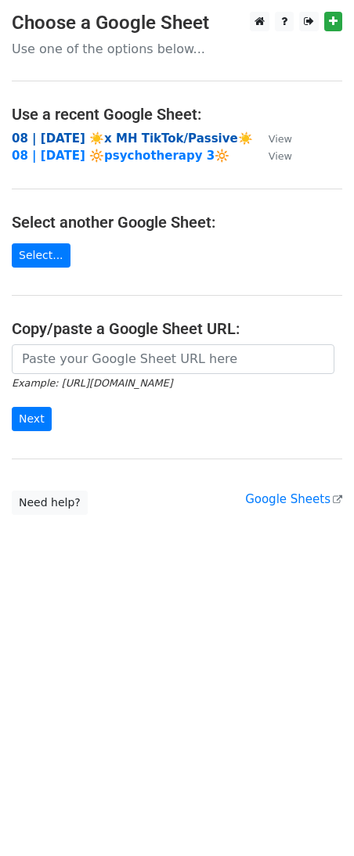
click at [140, 142] on strong "08 | [DATE] ☀️x MH TikTok/Passive☀️" at bounding box center [132, 138] width 241 height 14
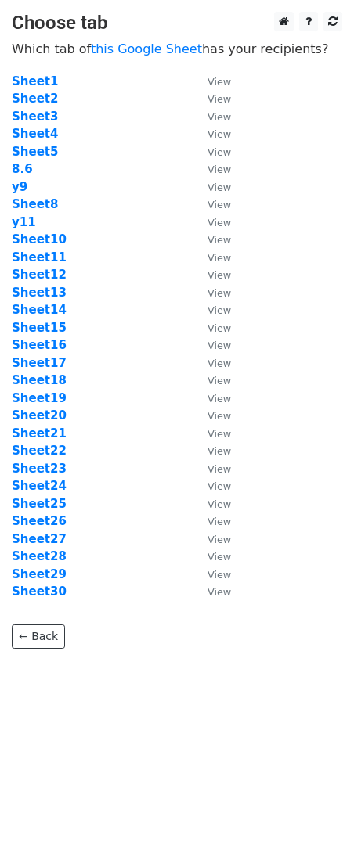
click at [48, 425] on td "Sheet21" at bounding box center [102, 434] width 180 height 18
click at [48, 426] on strong "Sheet21" at bounding box center [39, 433] width 55 height 14
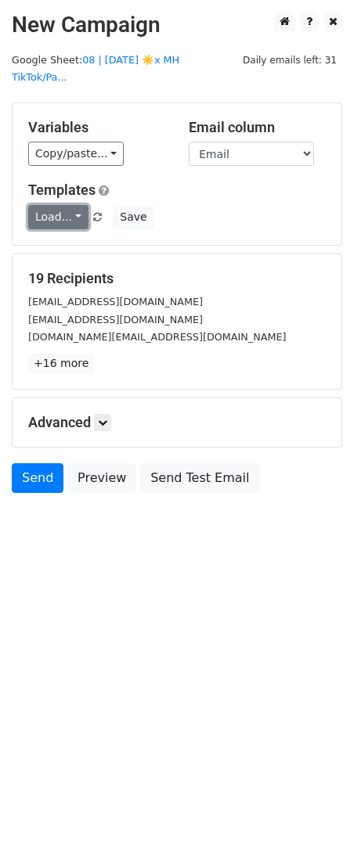
click at [65, 205] on link "Load..." at bounding box center [58, 217] width 60 height 24
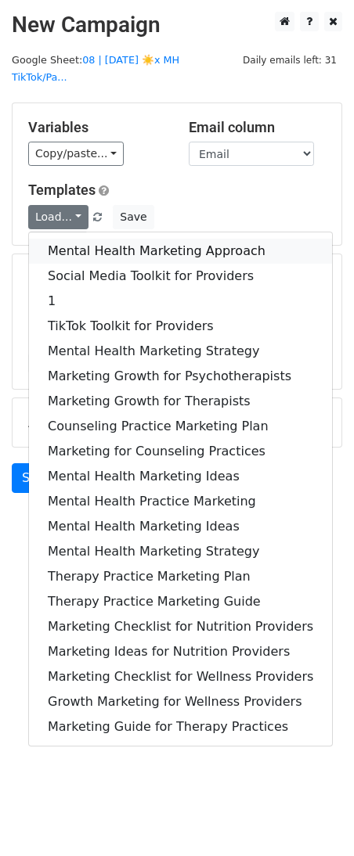
click at [67, 239] on link "Mental Health Marketing Approach" at bounding box center [180, 251] width 303 height 25
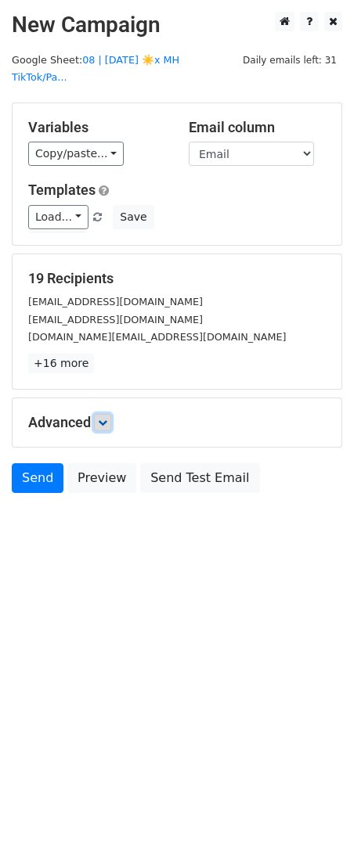
click at [107, 418] on icon at bounding box center [102, 422] width 9 height 9
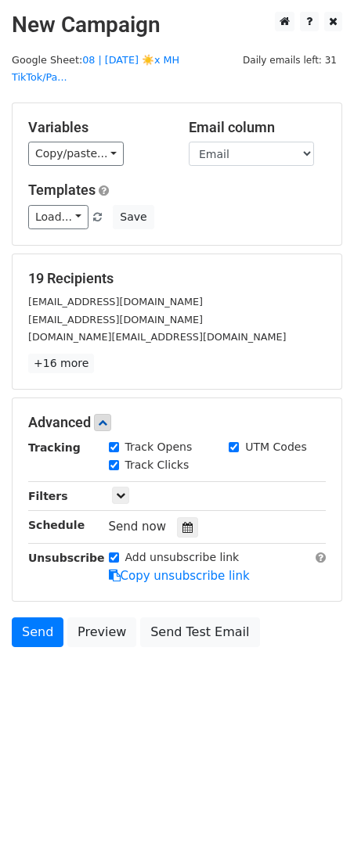
click at [174, 494] on div "Tracking Track Opens UTM Codes Track Clicks Filters Only include spreadsheet ro…" at bounding box center [176, 512] width 297 height 146
click at [182, 522] on icon at bounding box center [187, 527] width 10 height 11
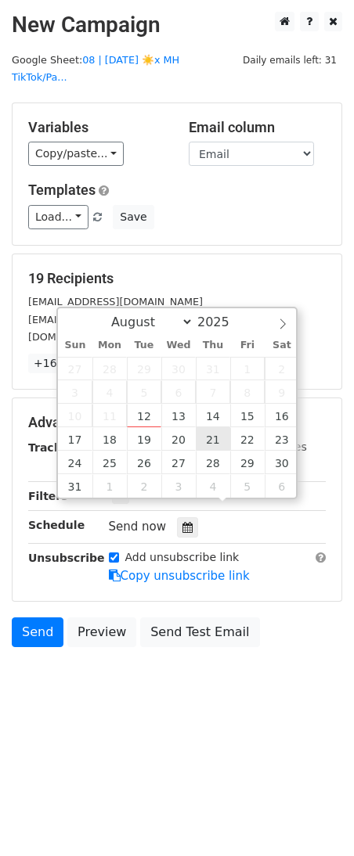
type input "2025-08-21 12:00"
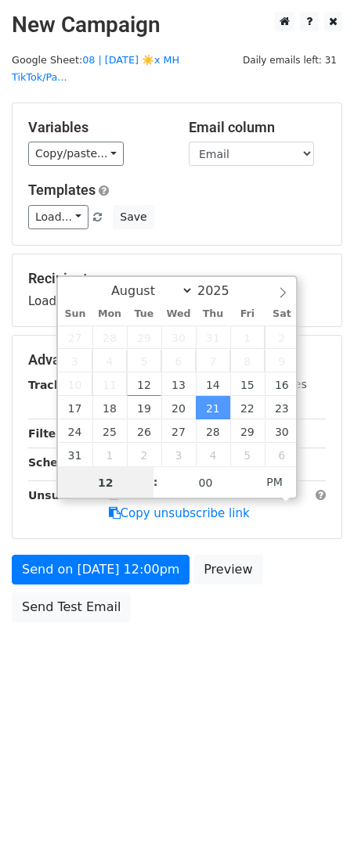
type input "3"
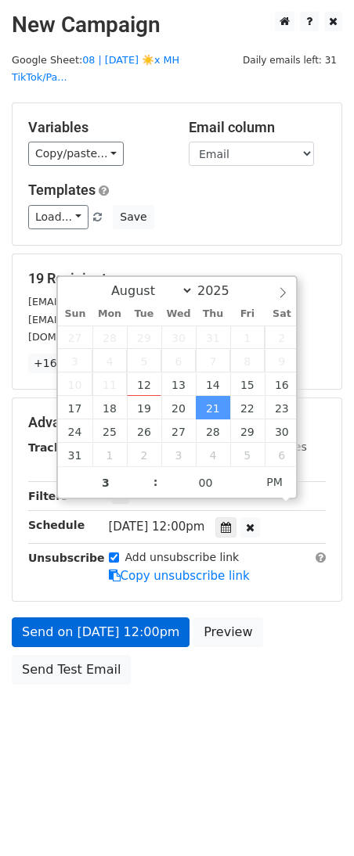
type input "2025-08-21 15:00"
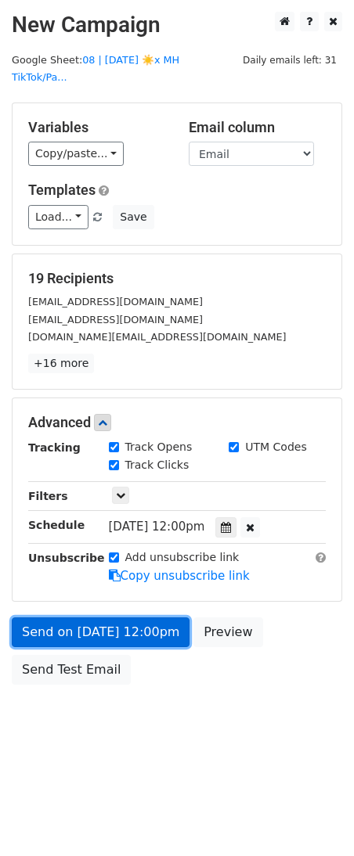
click at [135, 617] on link "Send on Aug 21 at 12:00pm" at bounding box center [101, 632] width 178 height 30
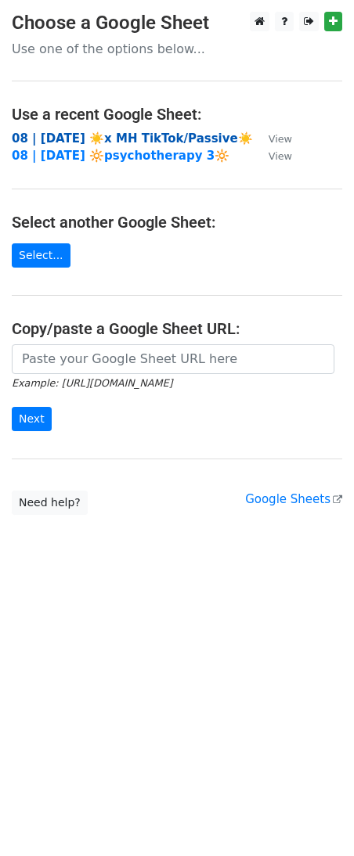
click at [146, 136] on strong "08 | [DATE] ☀️x MH TikTok/Passive☀️" at bounding box center [132, 138] width 241 height 14
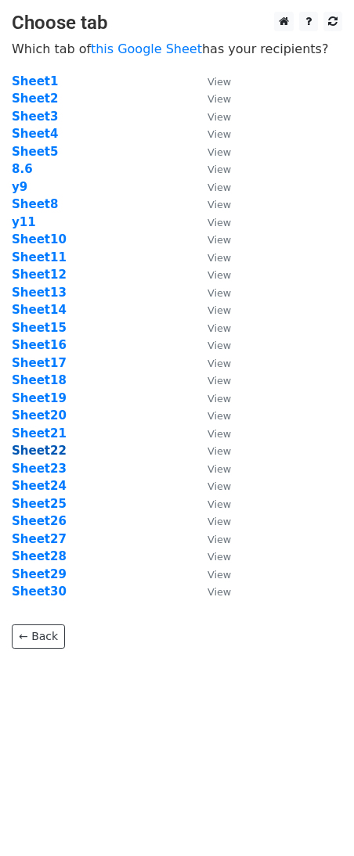
click at [51, 451] on strong "Sheet22" at bounding box center [39, 451] width 55 height 14
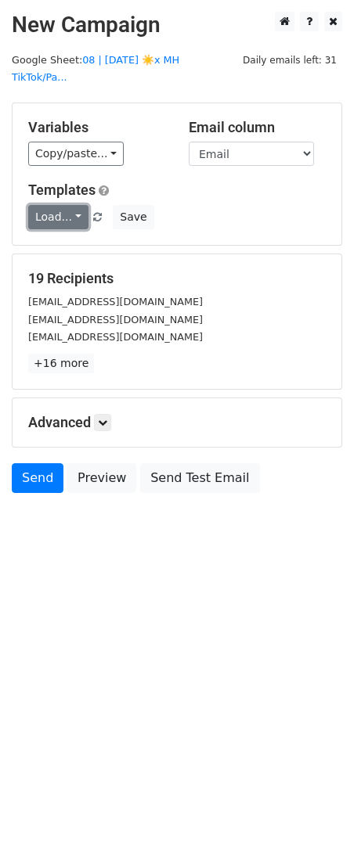
click at [56, 206] on link "Load..." at bounding box center [58, 217] width 60 height 24
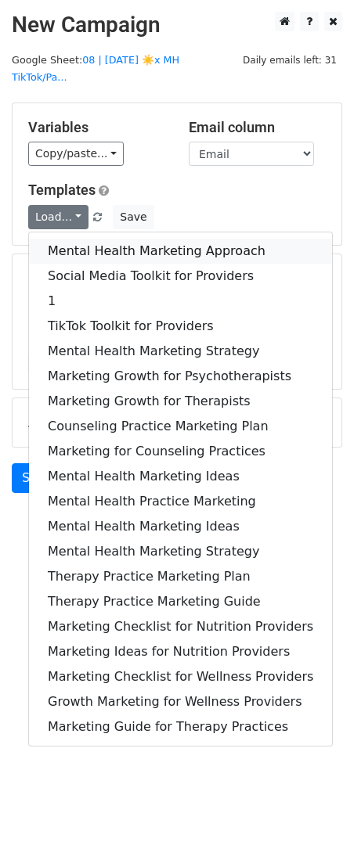
click at [72, 239] on link "Mental Health Marketing Approach" at bounding box center [180, 251] width 303 height 25
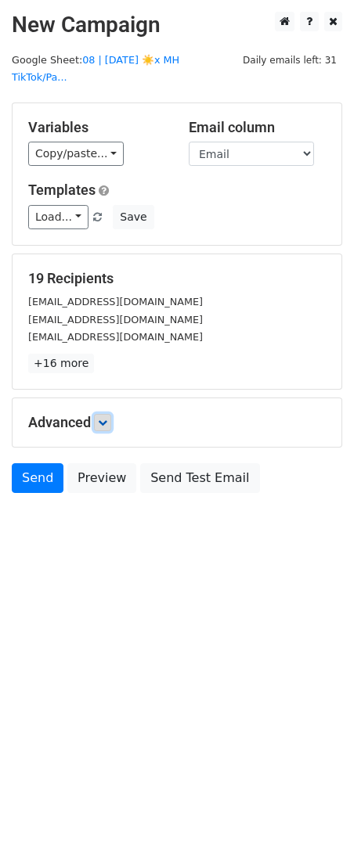
click at [111, 414] on link at bounding box center [102, 422] width 17 height 17
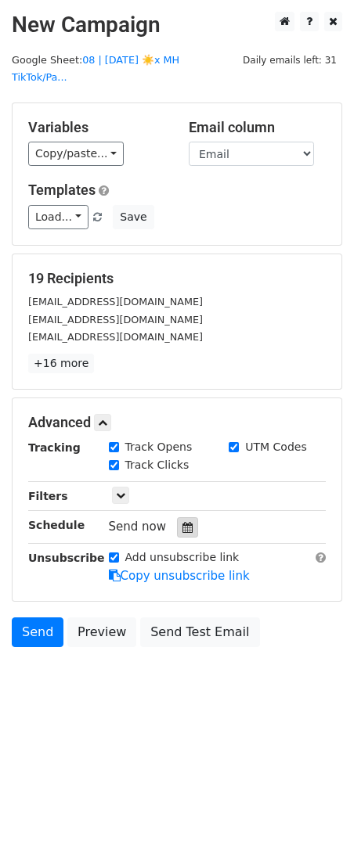
click at [182, 522] on icon at bounding box center [187, 527] width 10 height 11
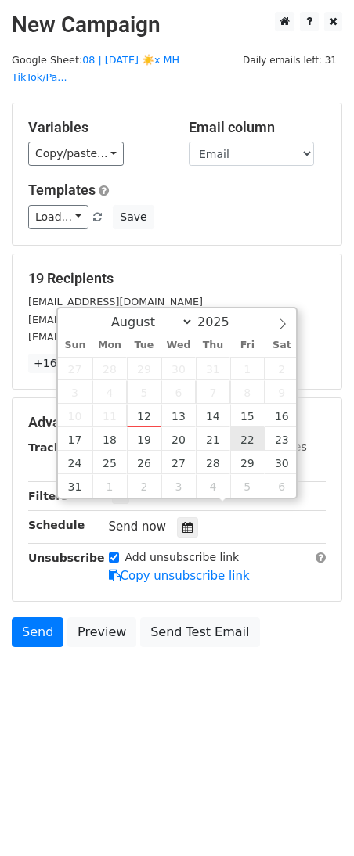
type input "2025-08-22 12:00"
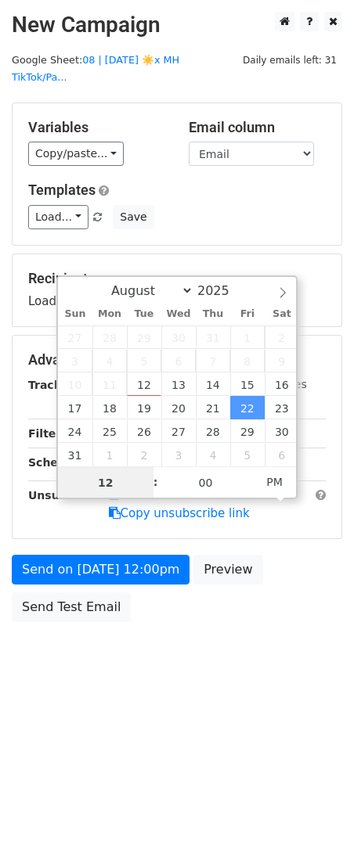
type input "3"
type input "2025-08-22 15:00"
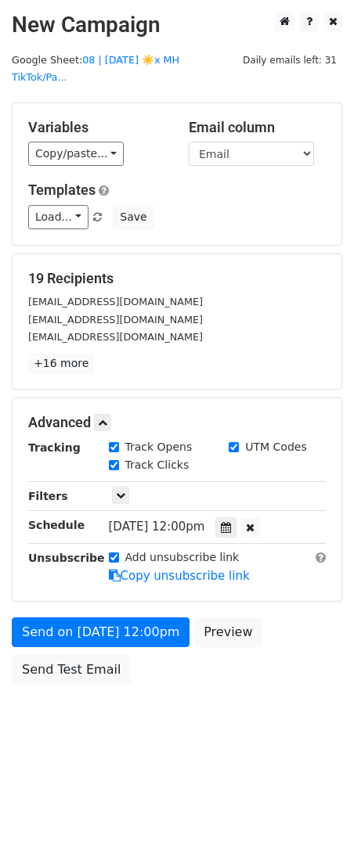
click at [156, 577] on div "Advanced Tracking Track Opens UTM Codes Track Clicks Filters Only include sprea…" at bounding box center [177, 499] width 329 height 203
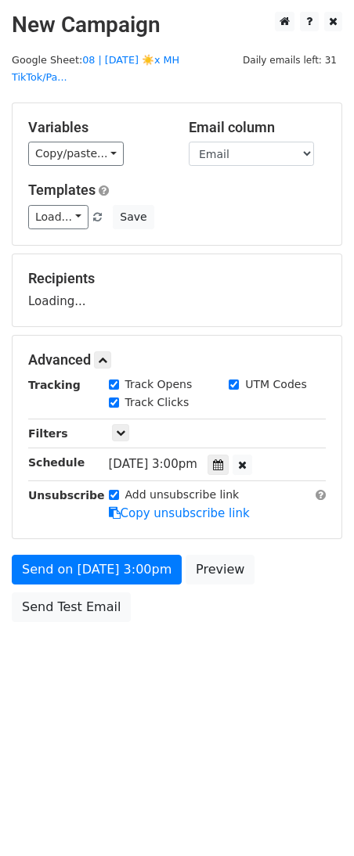
click at [148, 599] on div "Send on Aug 22 at 3:00pm Preview Send Test Email" at bounding box center [177, 592] width 354 height 75
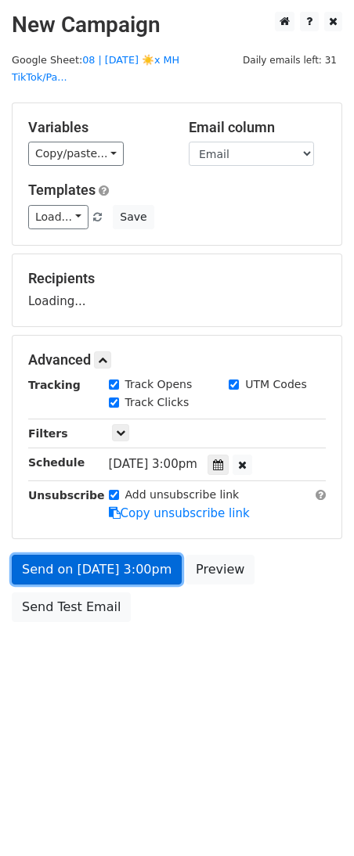
click at [141, 555] on link "Send on Aug 22 at 3:00pm" at bounding box center [97, 570] width 170 height 30
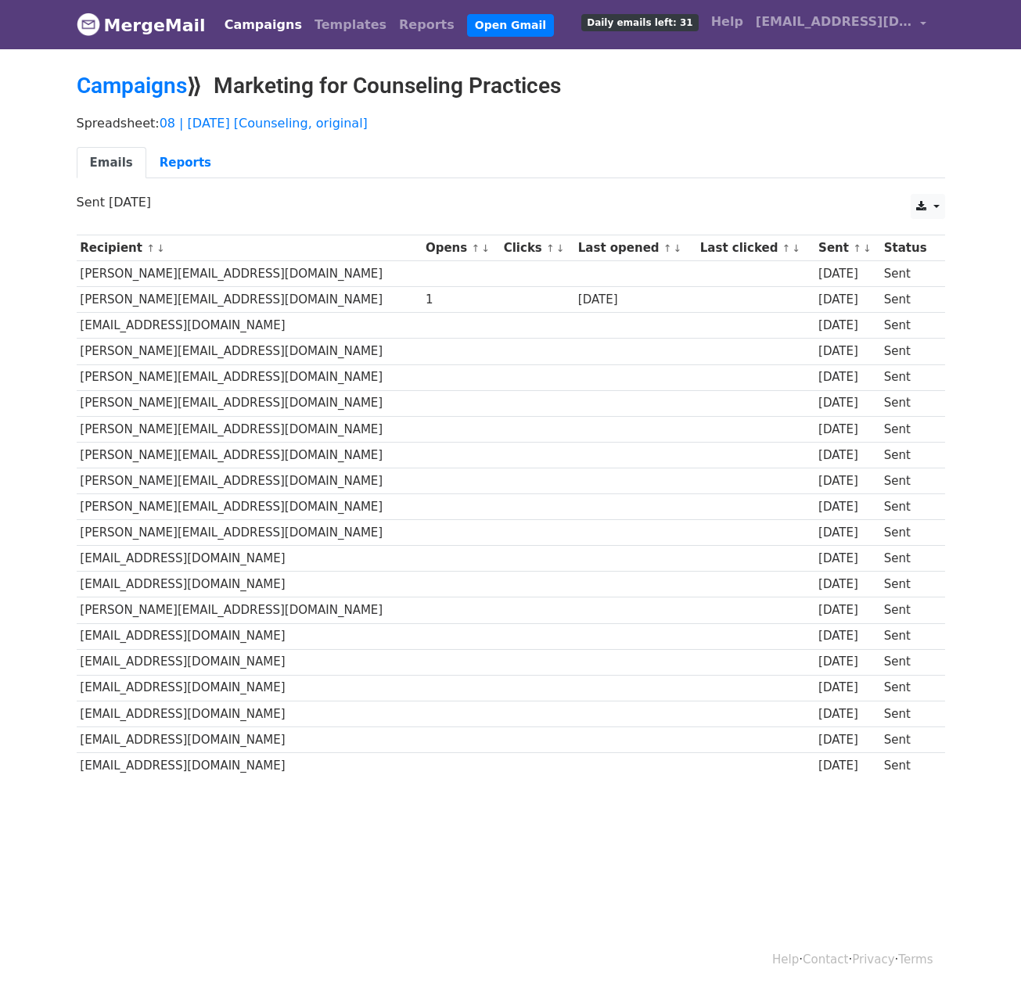
click at [224, 20] on link "Campaigns" at bounding box center [263, 24] width 90 height 31
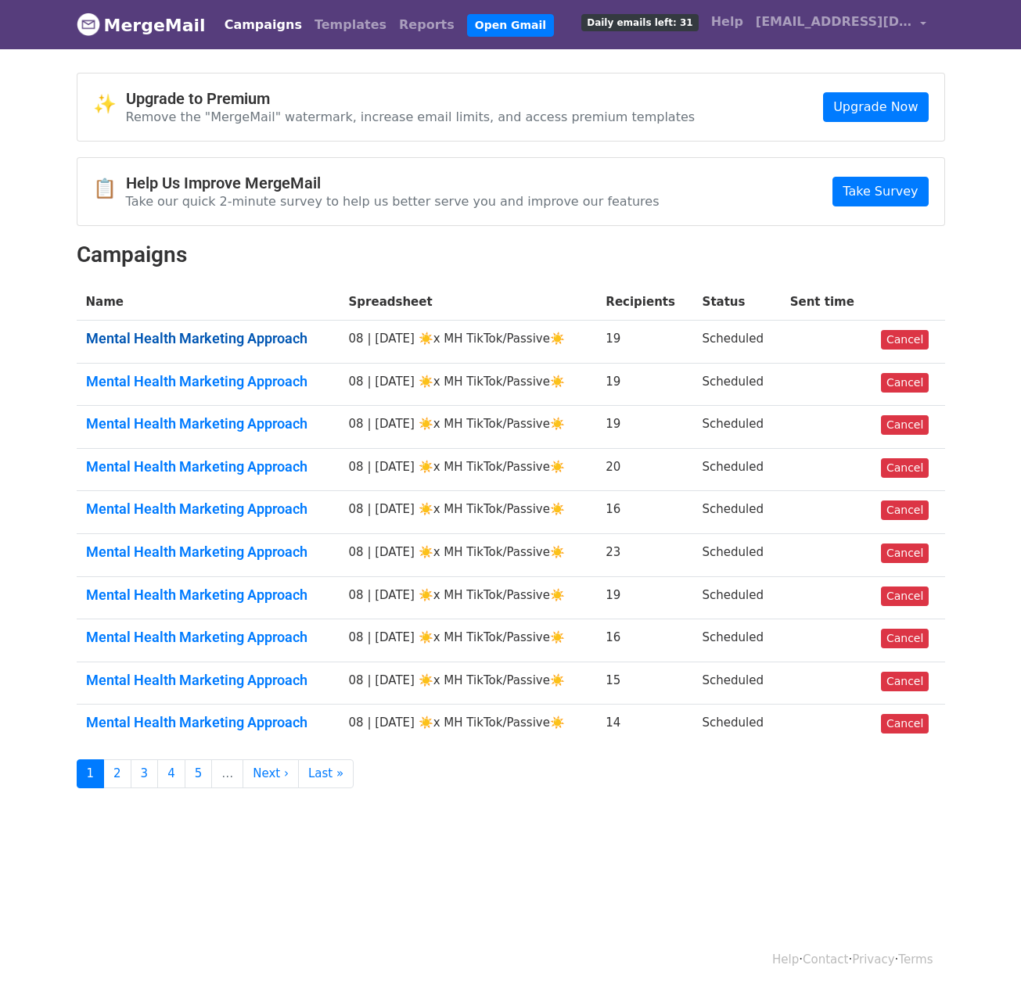
click at [200, 336] on link "Mental Health Marketing Approach" at bounding box center [208, 338] width 244 height 17
